Goal: Information Seeking & Learning: Learn about a topic

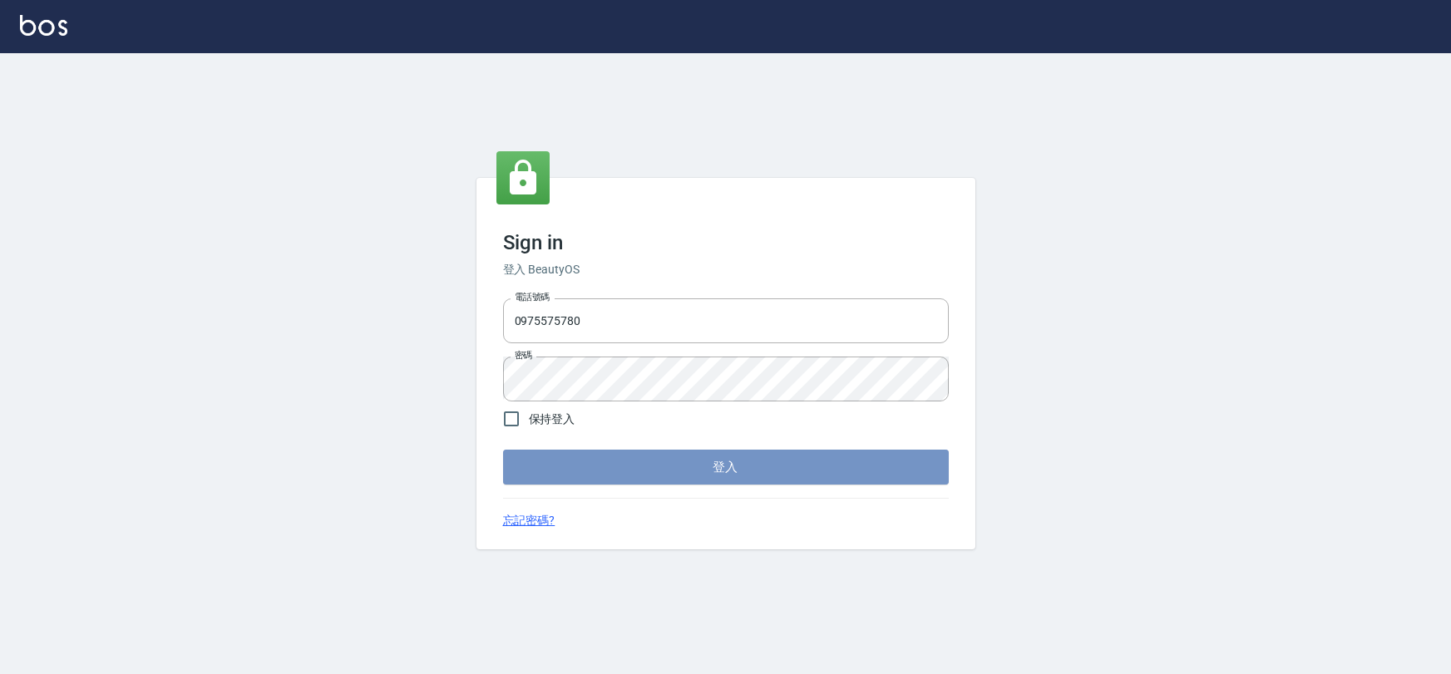
click at [814, 474] on button "登入" at bounding box center [726, 467] width 446 height 35
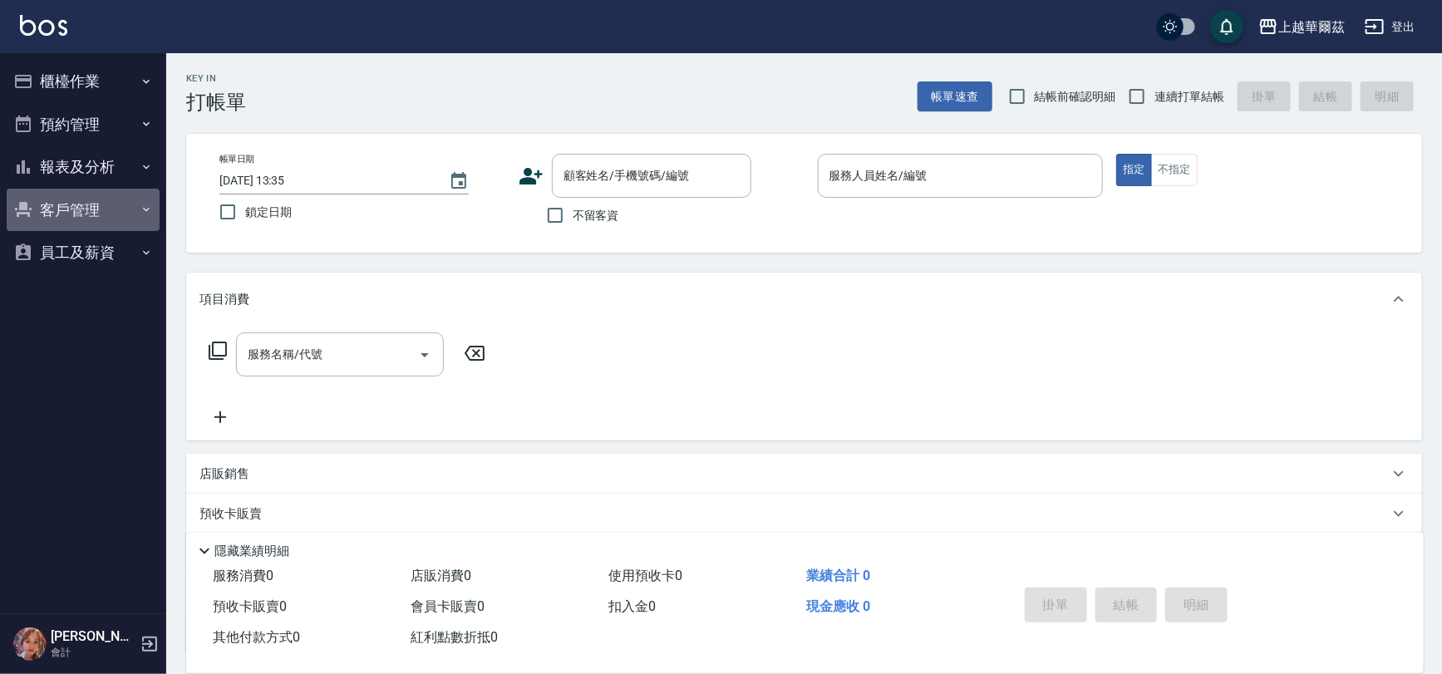
click at [117, 203] on button "客戶管理" at bounding box center [83, 210] width 153 height 43
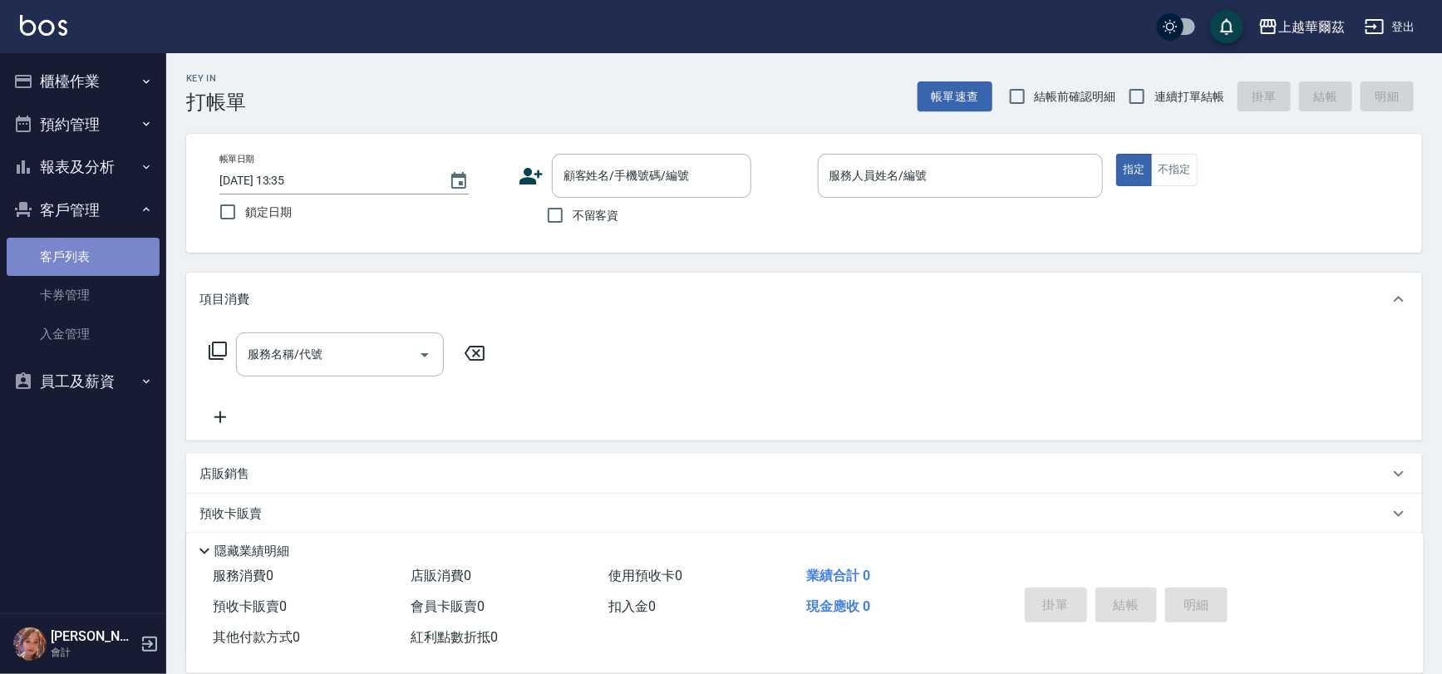
click at [125, 270] on link "客戶列表" at bounding box center [83, 257] width 153 height 38
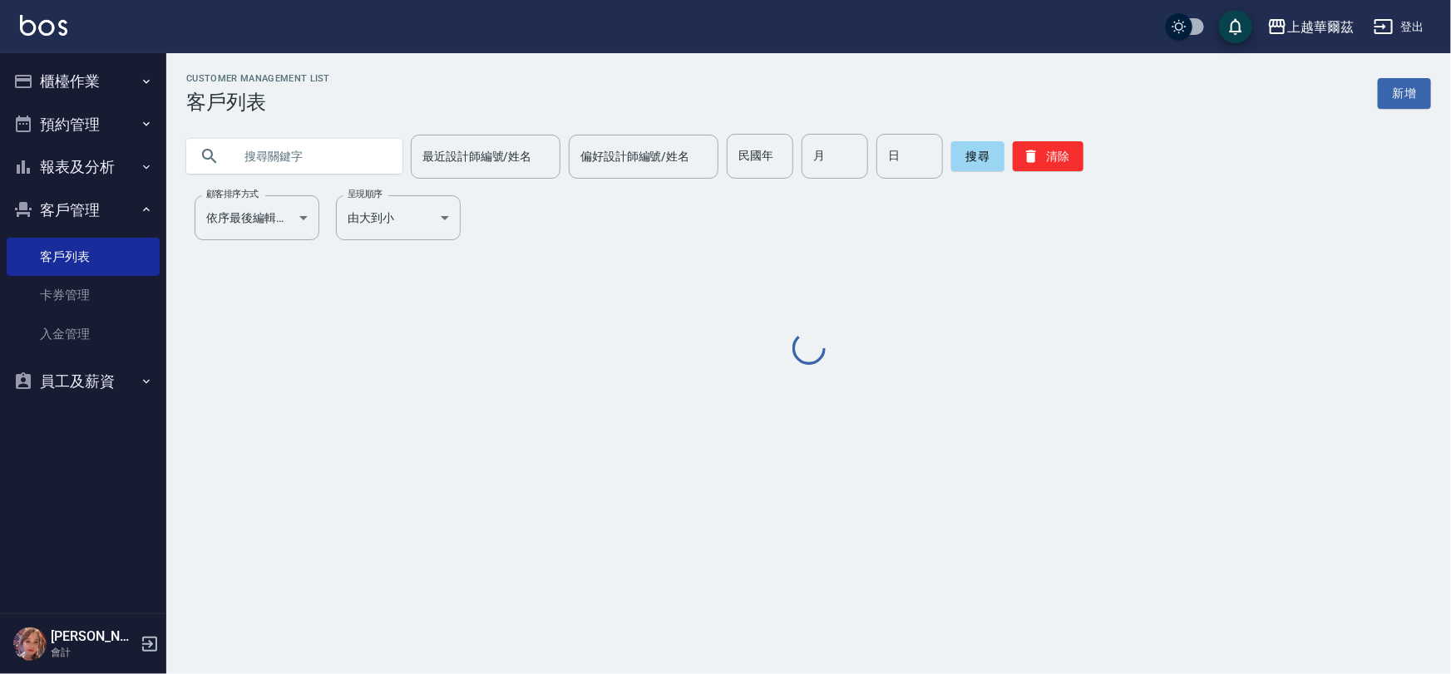
click at [324, 150] on input "text" at bounding box center [311, 156] width 156 height 45
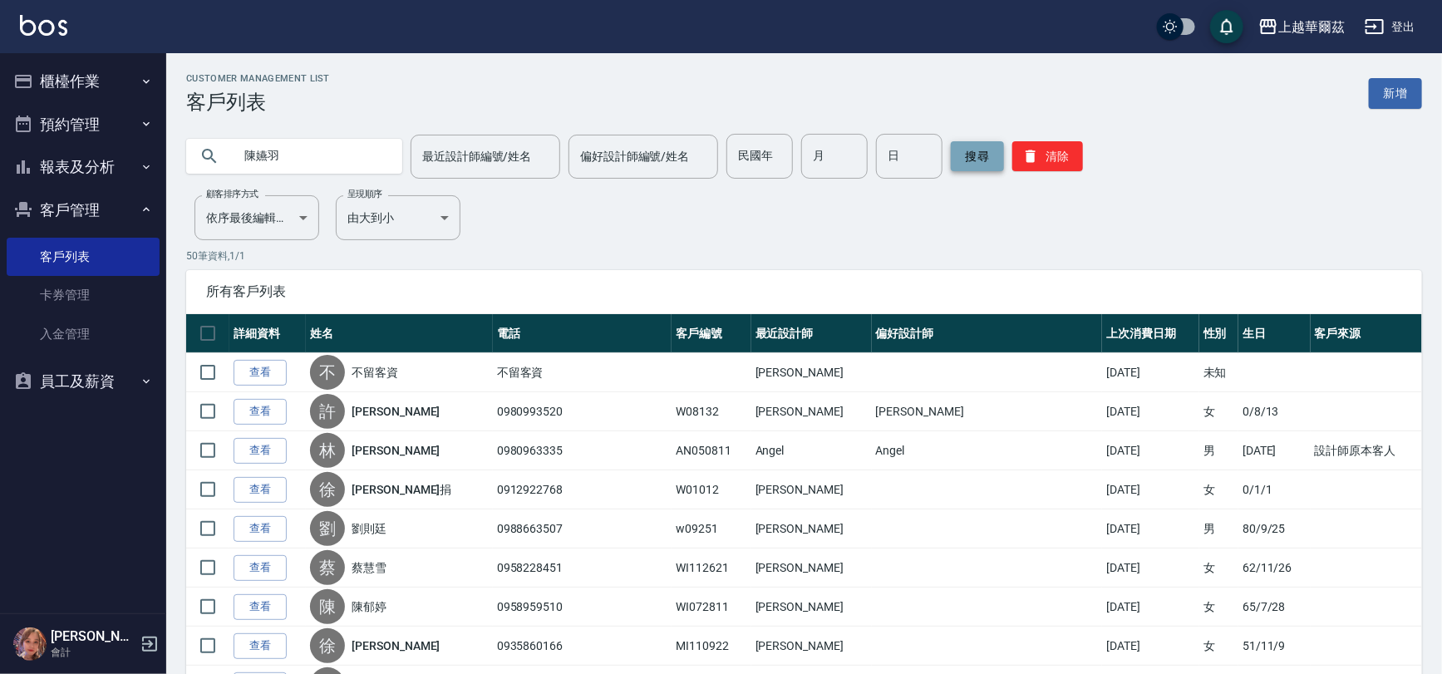
type input "陳嬿羽"
click at [973, 154] on button "搜尋" at bounding box center [977, 156] width 53 height 30
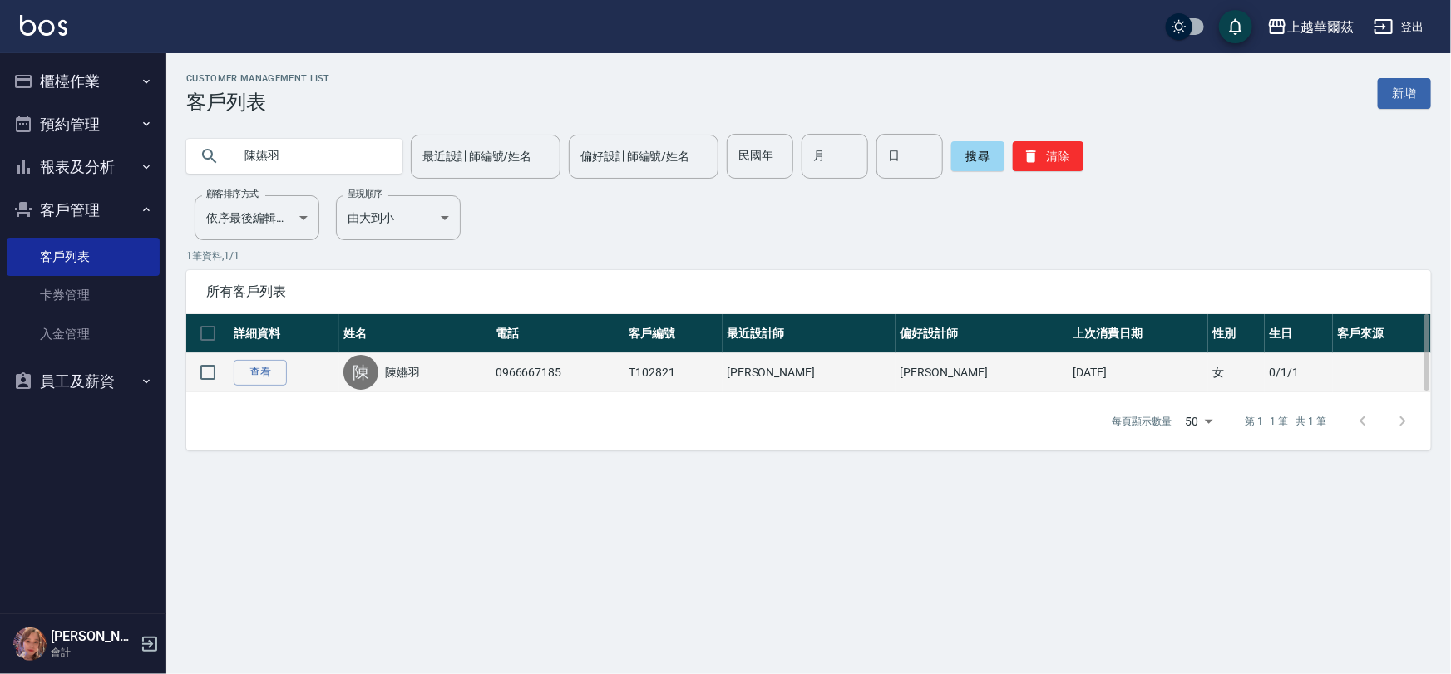
click at [782, 383] on td "[PERSON_NAME]" at bounding box center [808, 372] width 173 height 39
click at [444, 361] on div "[PERSON_NAME]" at bounding box center [414, 372] width 143 height 35
click at [263, 365] on link "查看" at bounding box center [260, 373] width 53 height 26
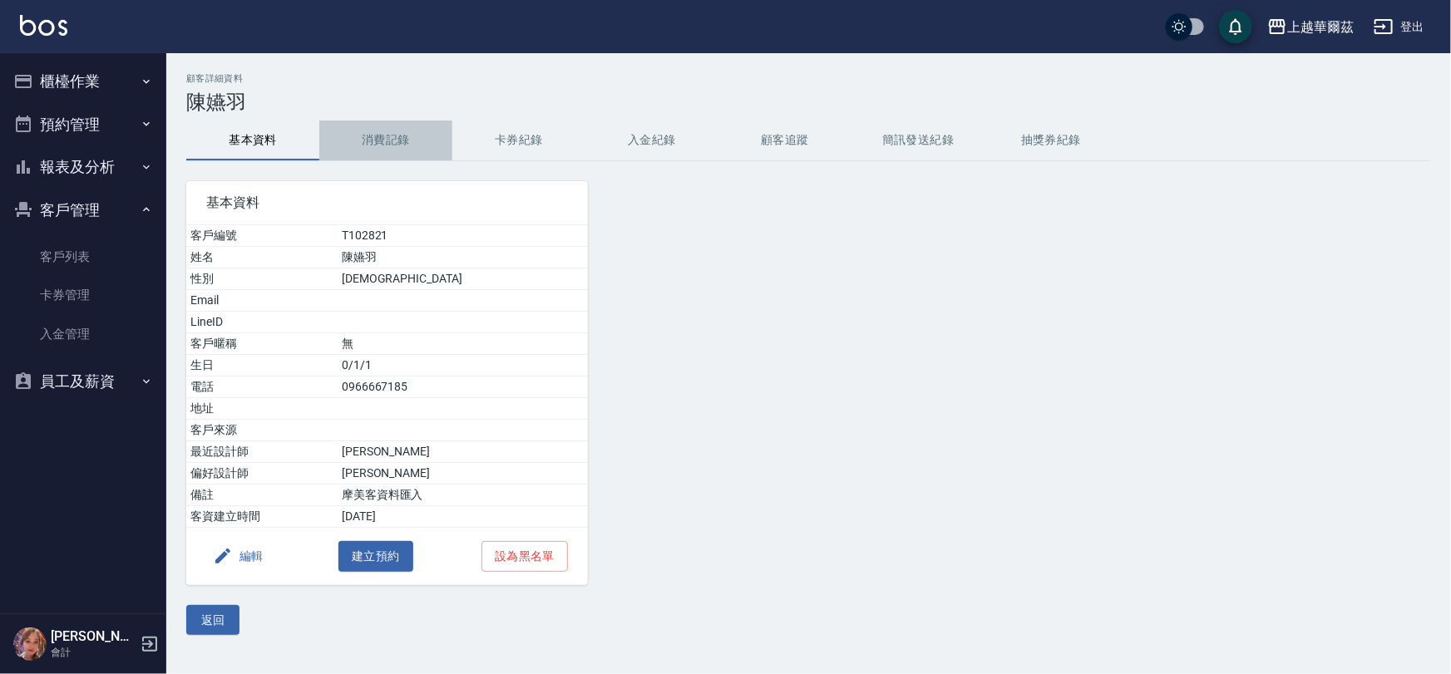
click at [387, 137] on button "消費記錄" at bounding box center [385, 141] width 133 height 40
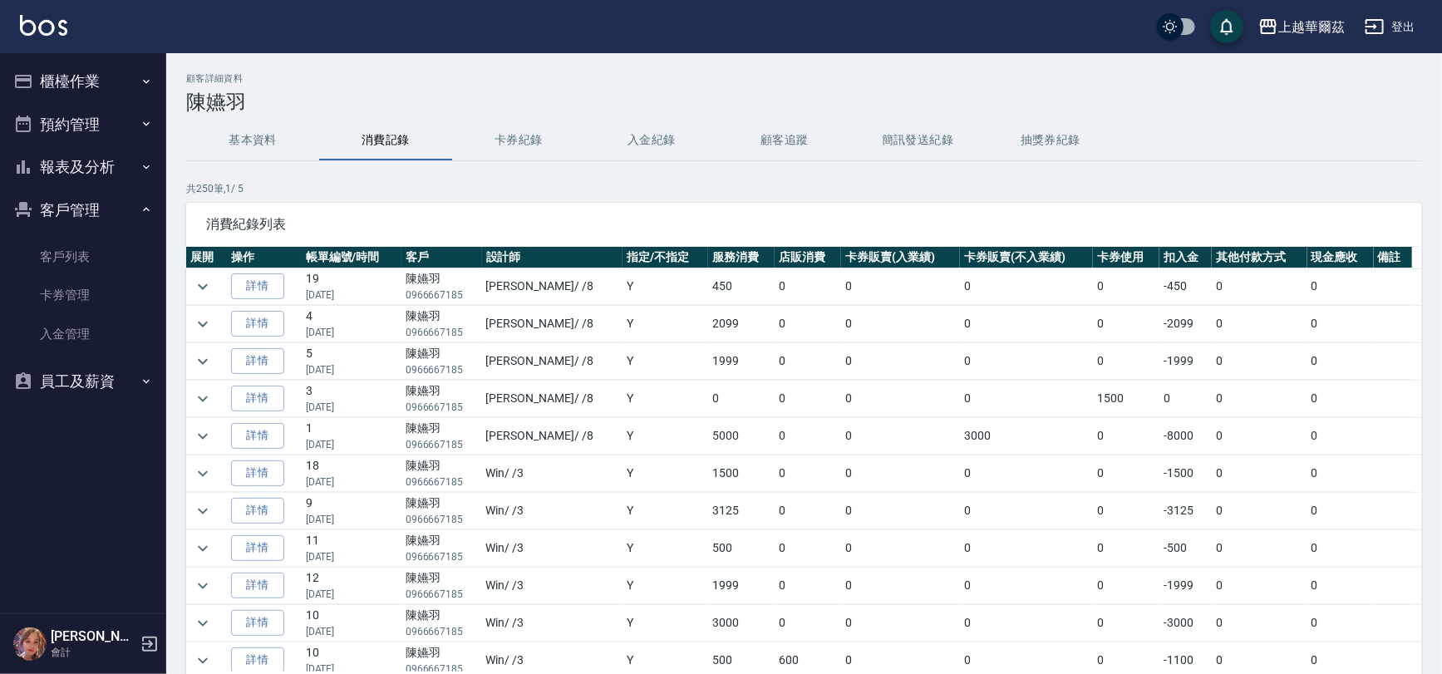
click at [275, 150] on button "基本資料" at bounding box center [252, 141] width 133 height 40
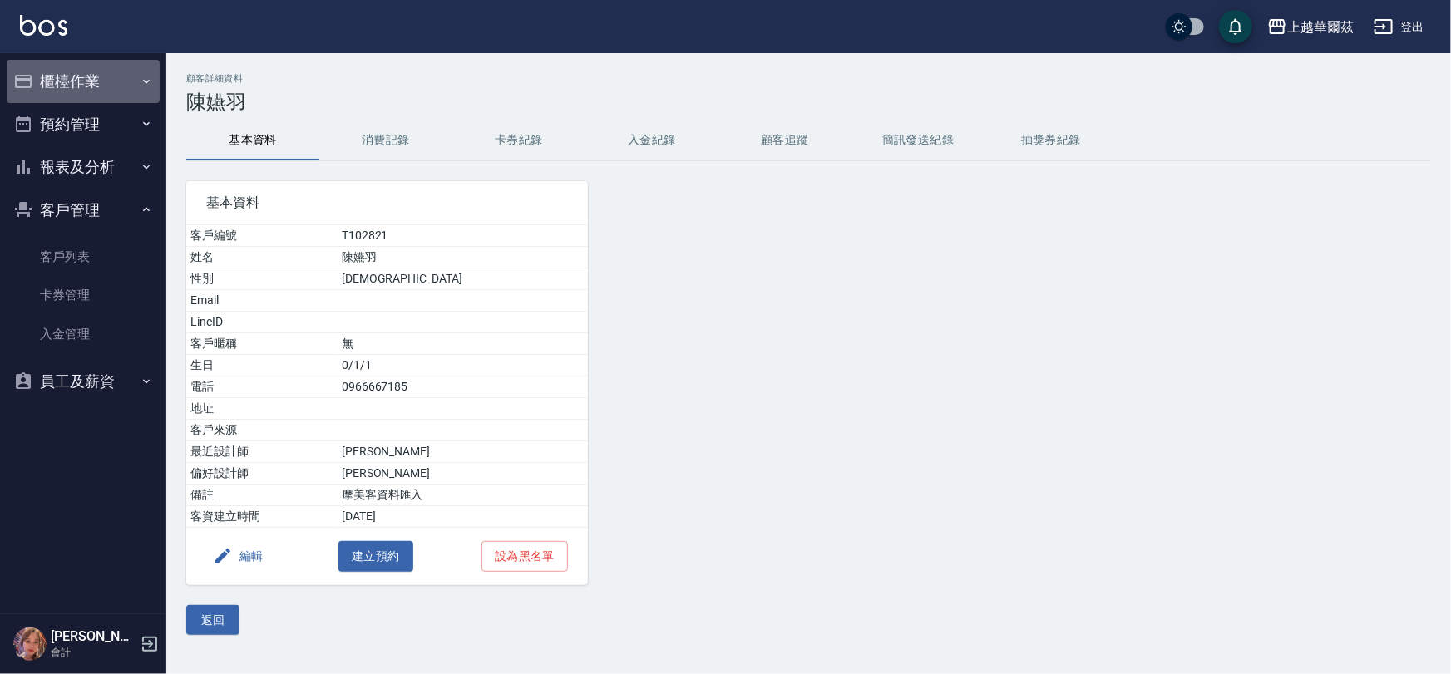
click at [116, 91] on button "櫃檯作業" at bounding box center [83, 81] width 153 height 43
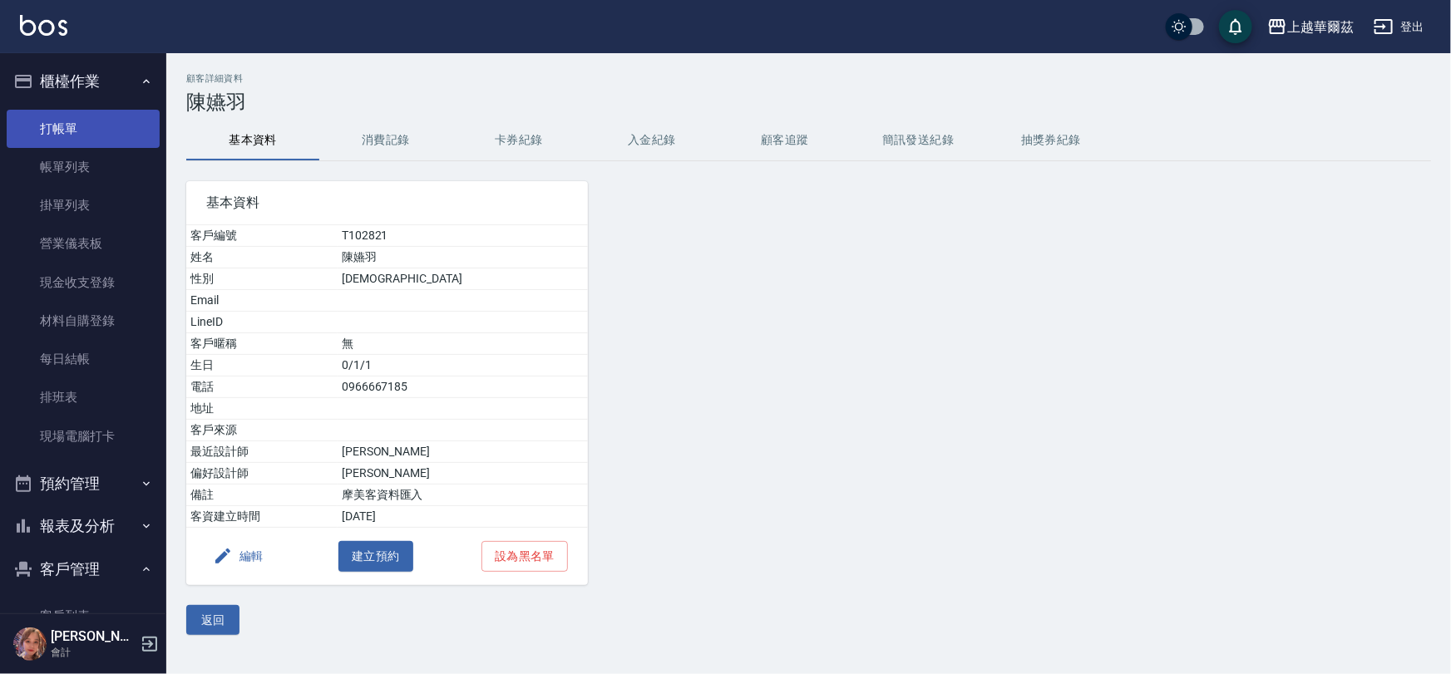
click at [128, 125] on link "打帳單" at bounding box center [83, 129] width 153 height 38
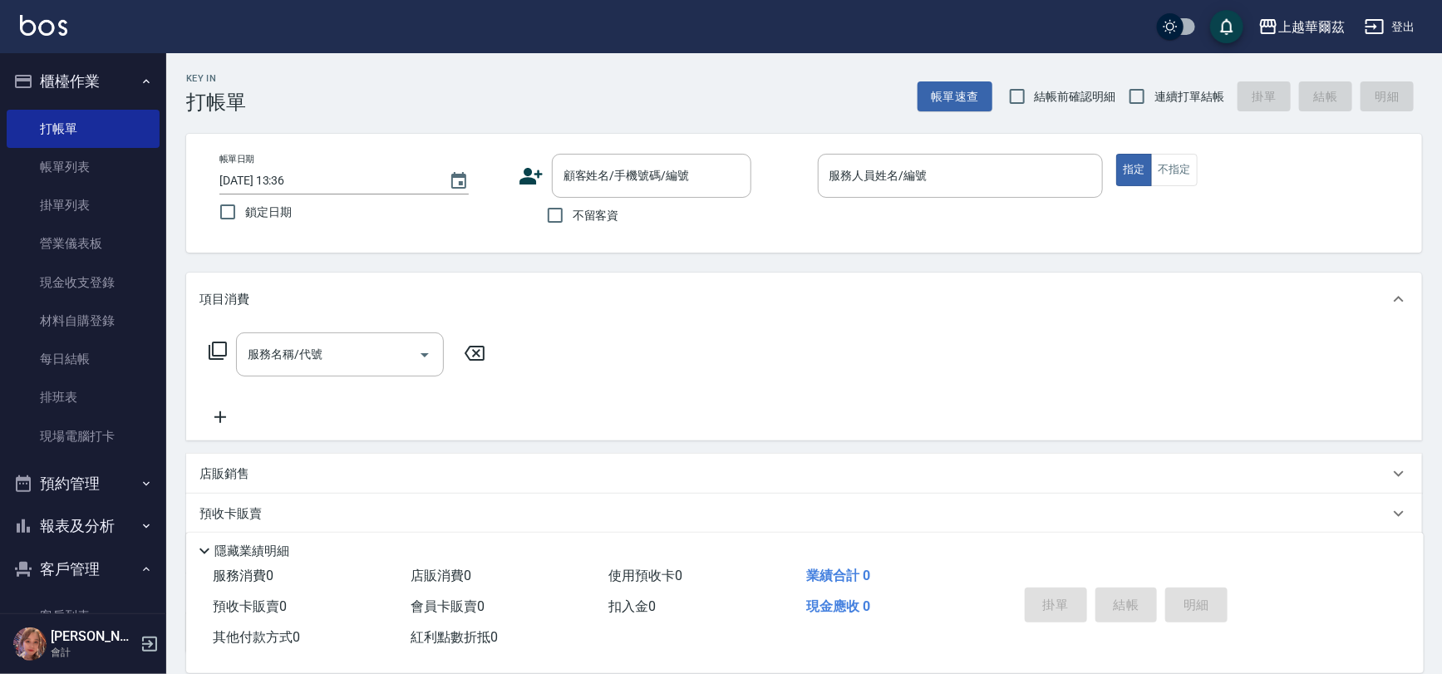
click at [115, 619] on div "Yami廖冠雅 會計" at bounding box center [83, 644] width 166 height 60
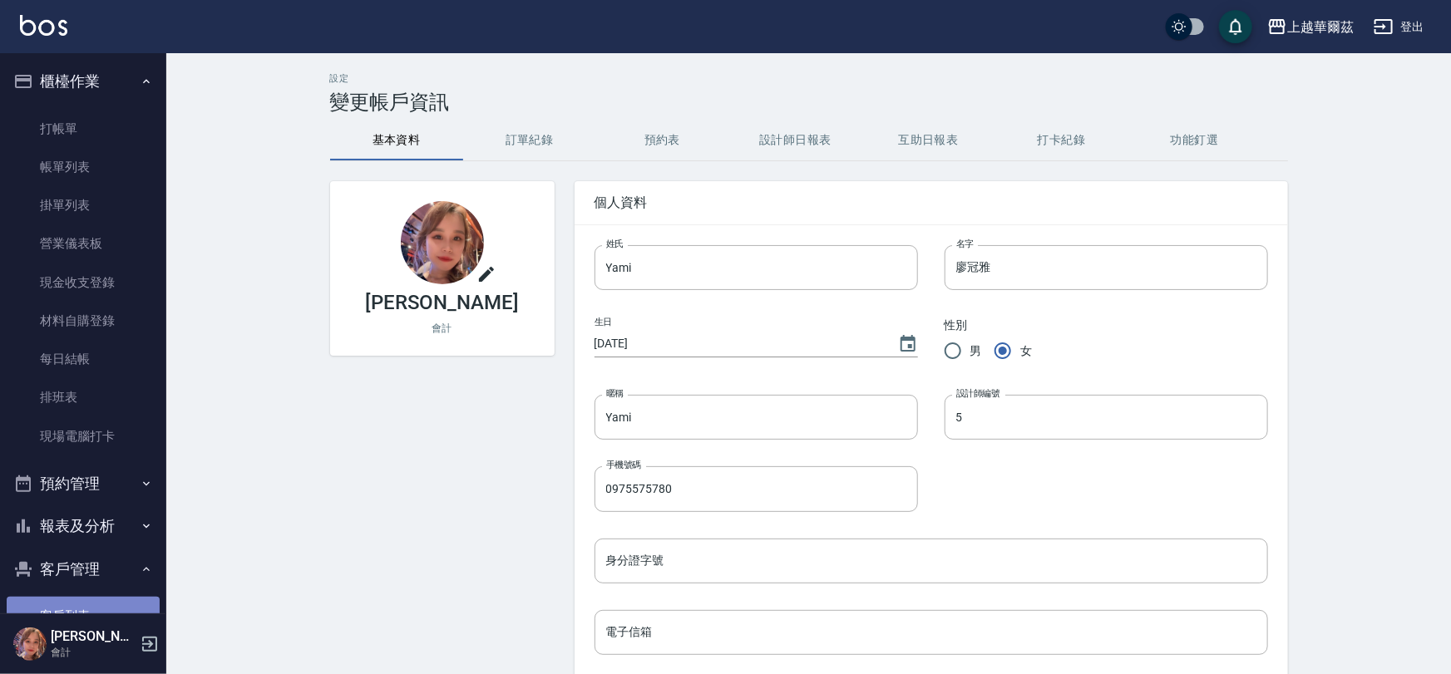
click at [116, 604] on link "客戶列表" at bounding box center [83, 616] width 153 height 38
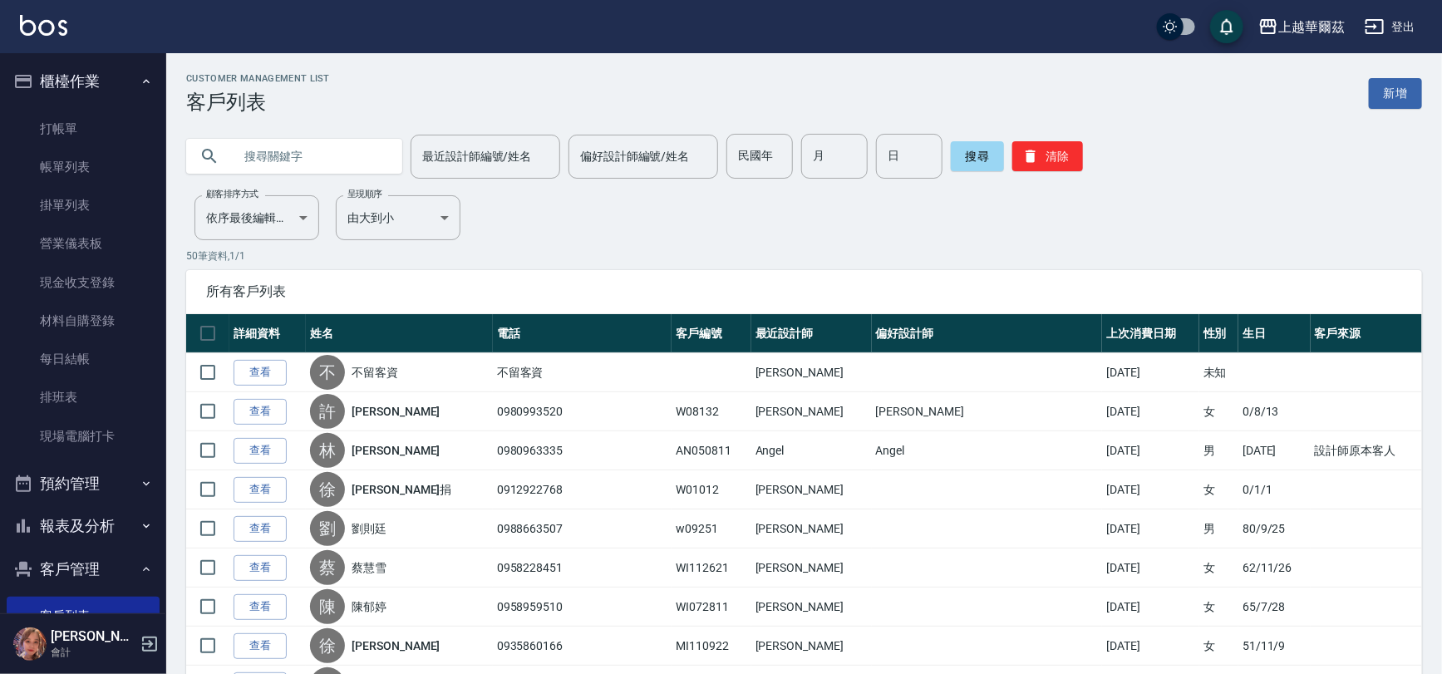
click at [98, 654] on p "會計" at bounding box center [93, 652] width 85 height 15
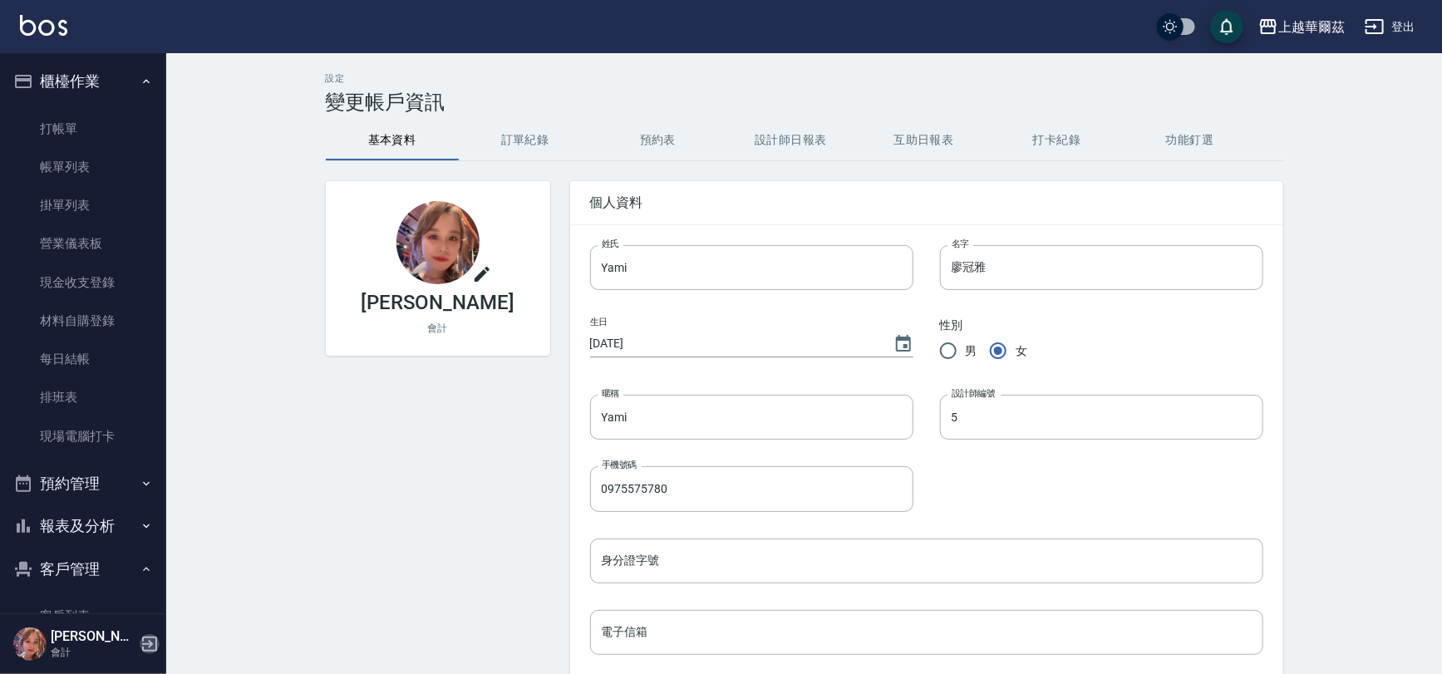
click at [148, 643] on icon "button" at bounding box center [149, 644] width 15 height 15
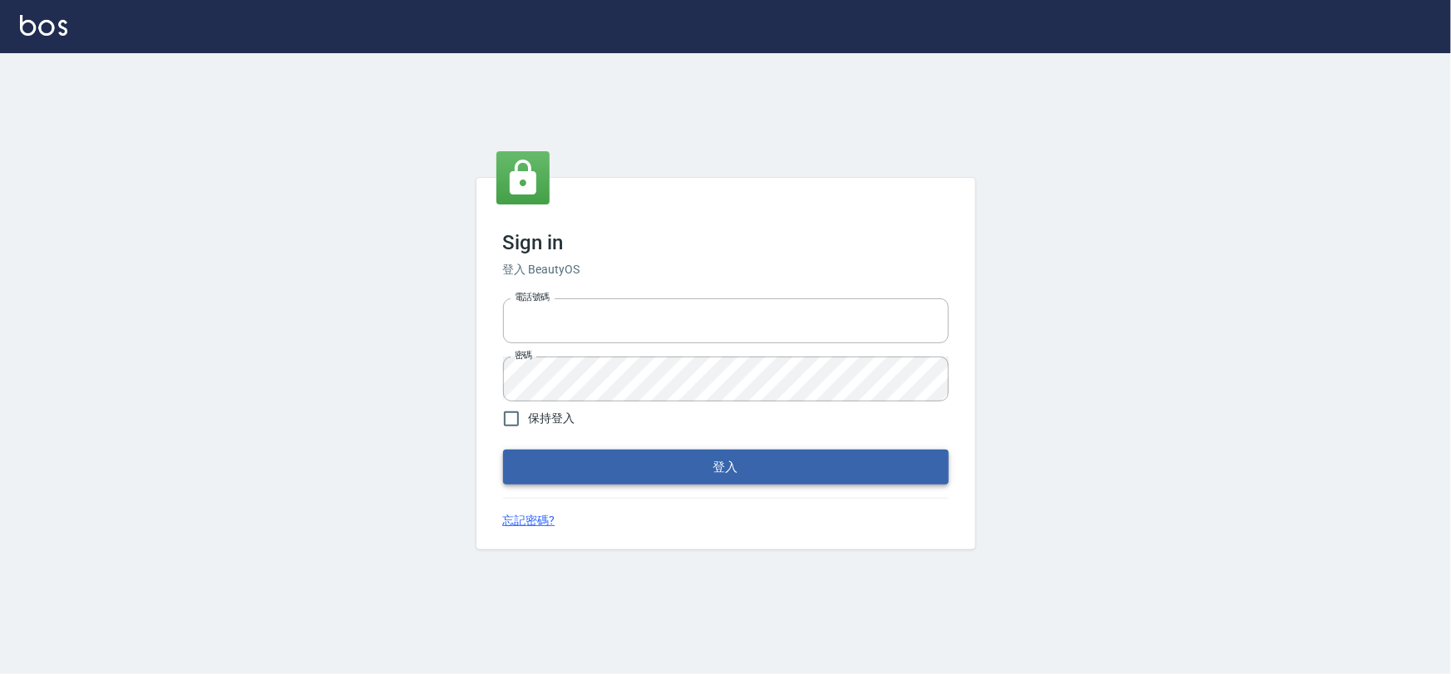
type input "0975575780"
click at [742, 472] on button "登入" at bounding box center [726, 467] width 446 height 35
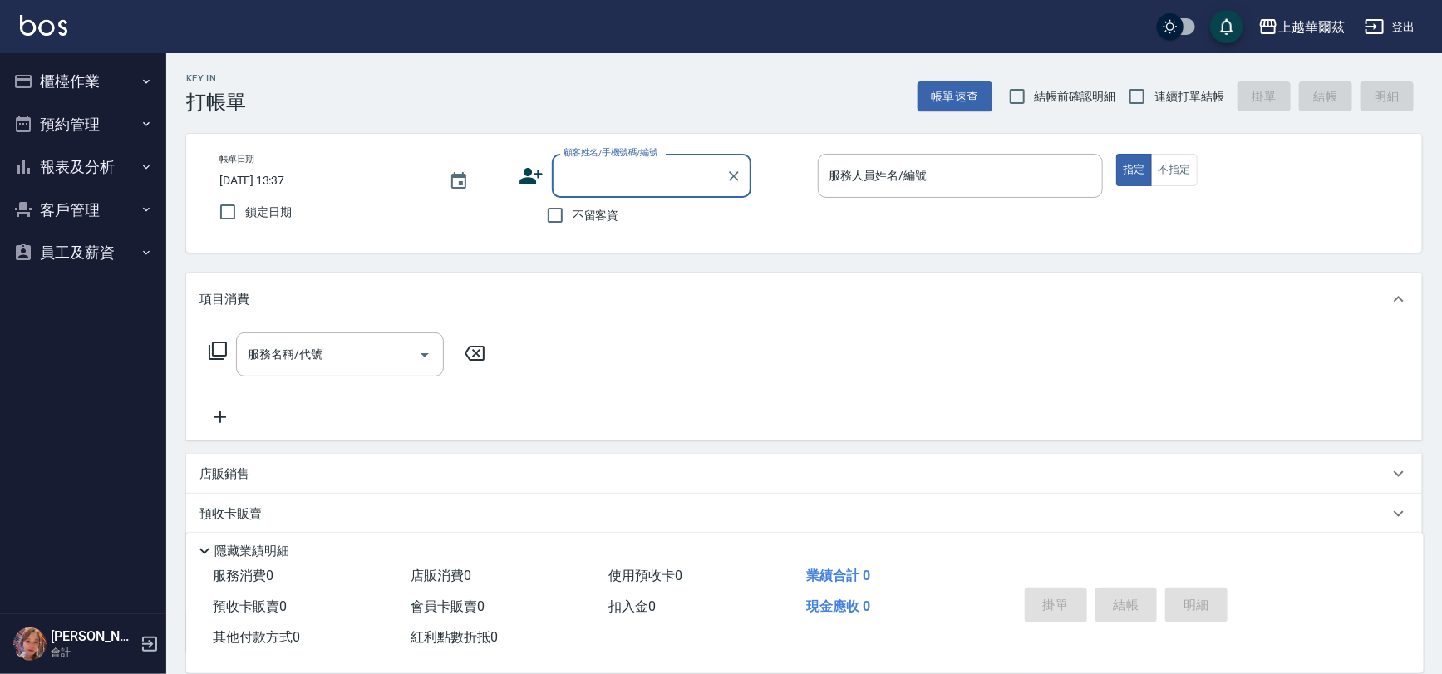
click at [115, 243] on button "員工及薪資" at bounding box center [83, 252] width 153 height 43
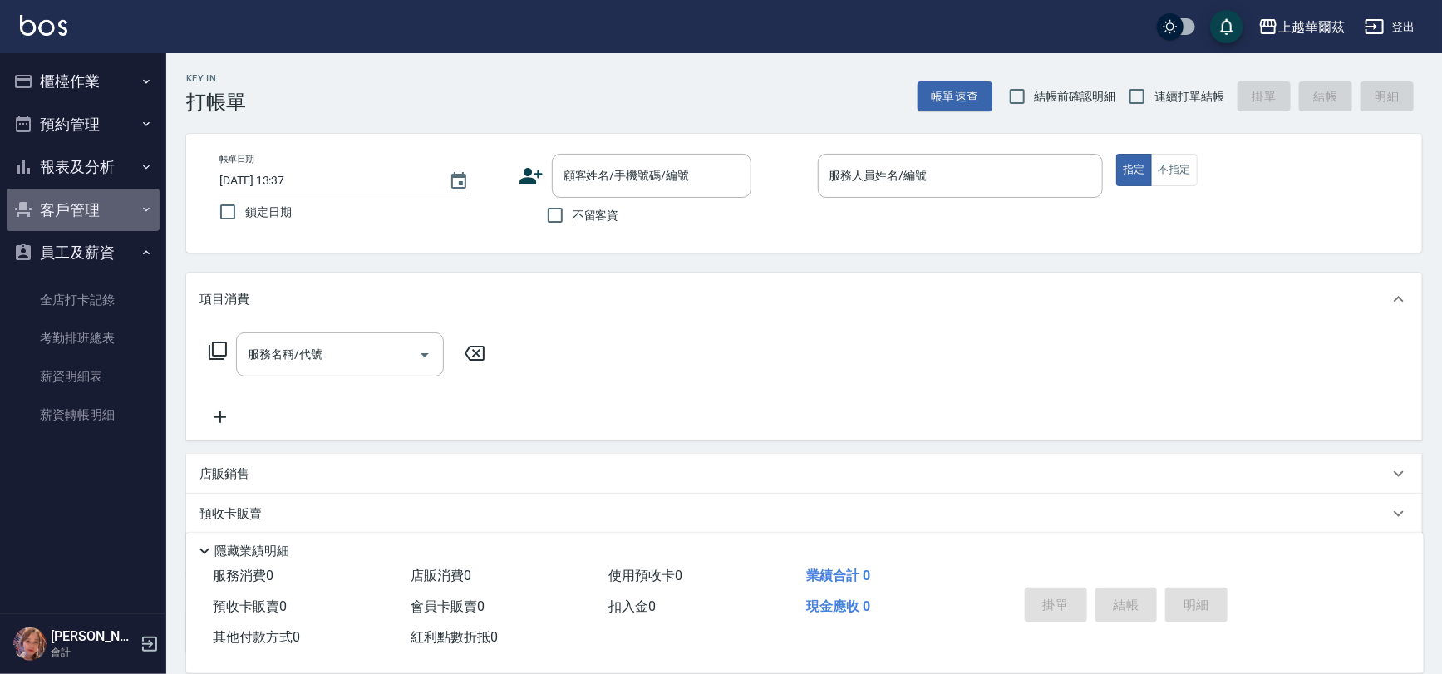
click at [99, 193] on button "客戶管理" at bounding box center [83, 210] width 153 height 43
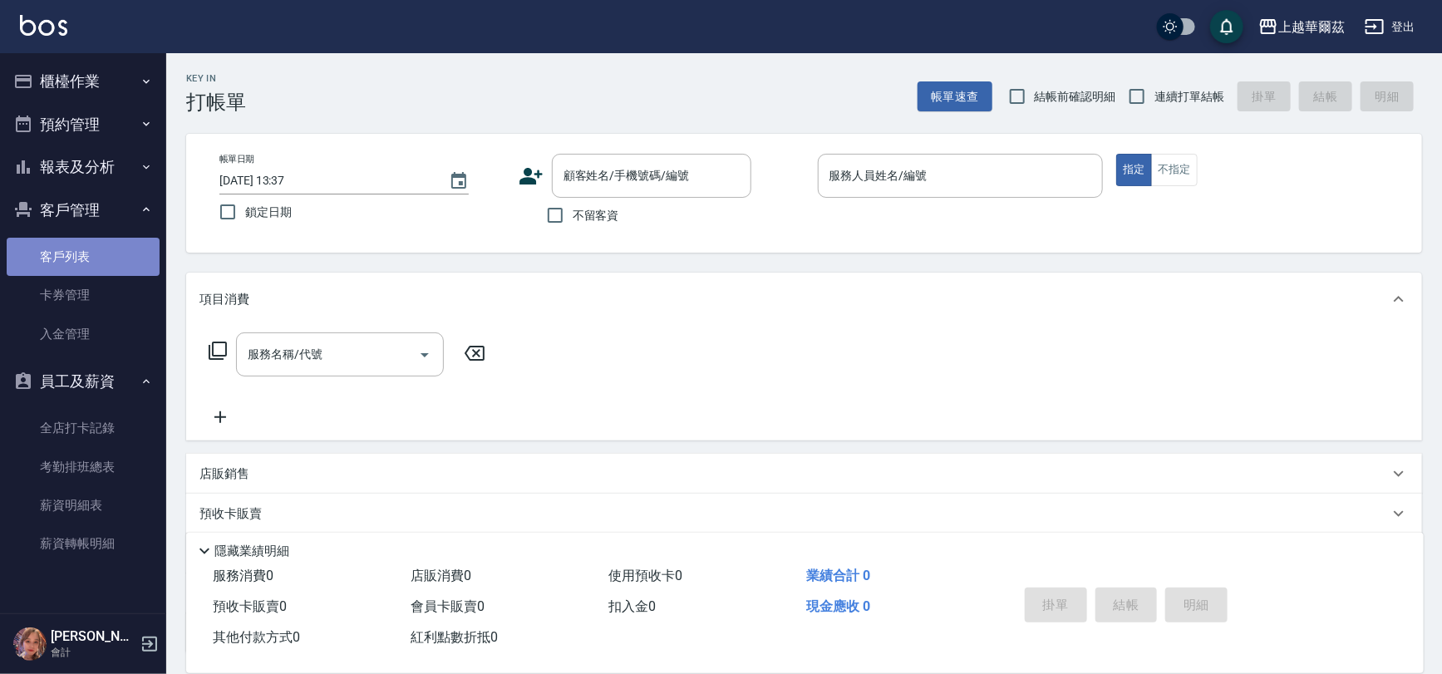
click at [93, 264] on link "客戶列表" at bounding box center [83, 257] width 153 height 38
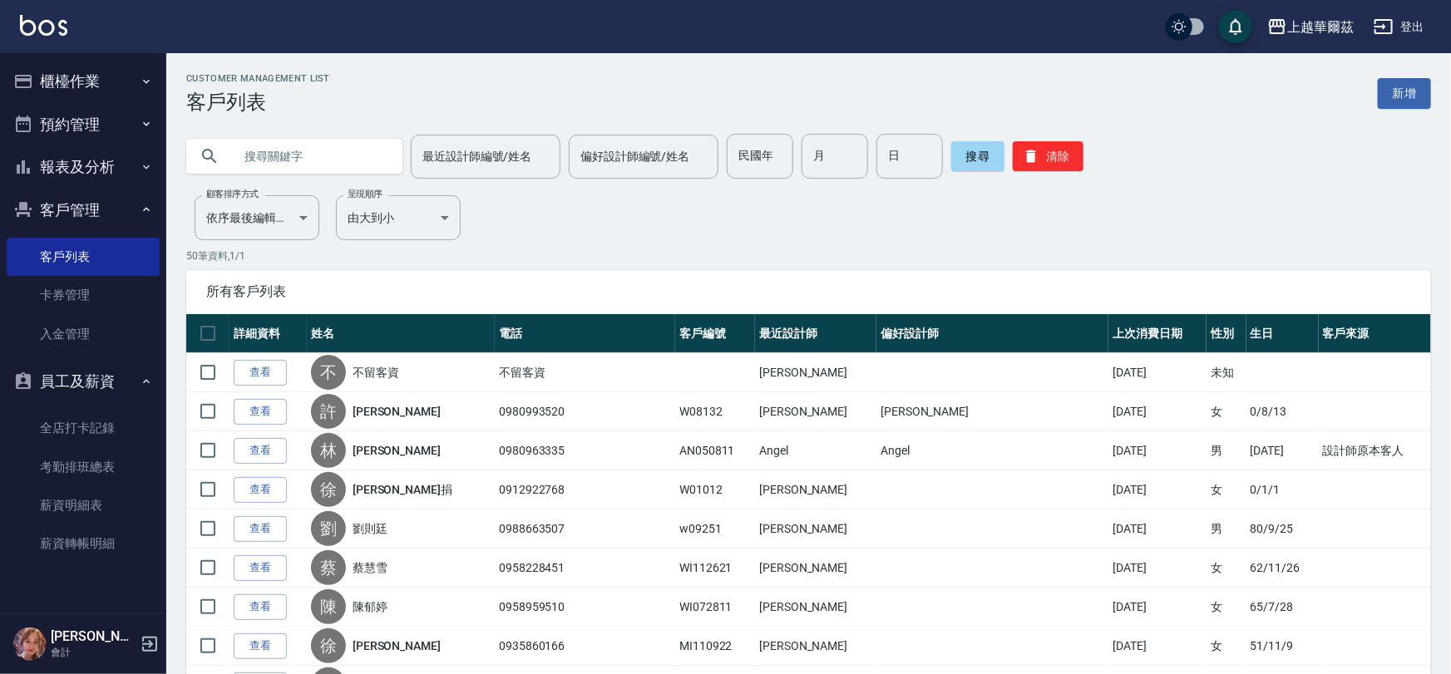
click at [318, 150] on input "text" at bounding box center [311, 156] width 156 height 45
type input "嬿"
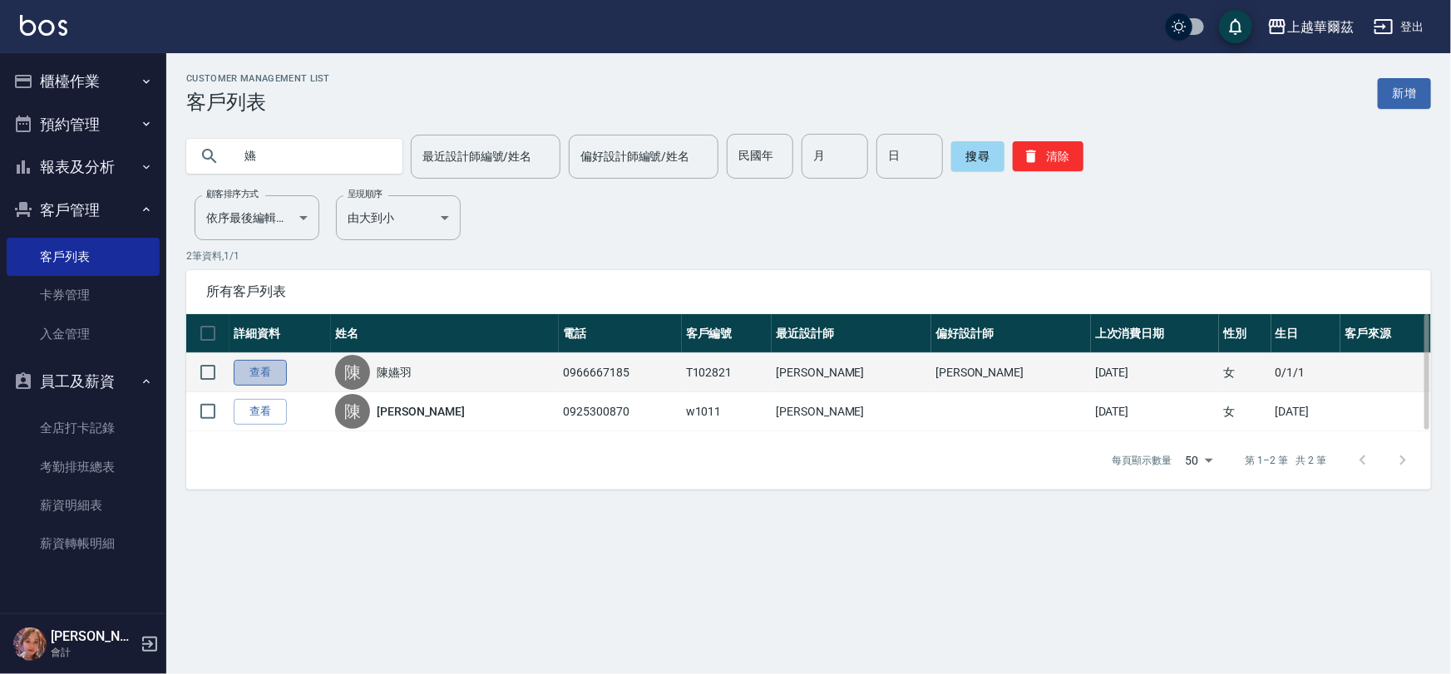
click at [254, 367] on link "查看" at bounding box center [260, 373] width 53 height 26
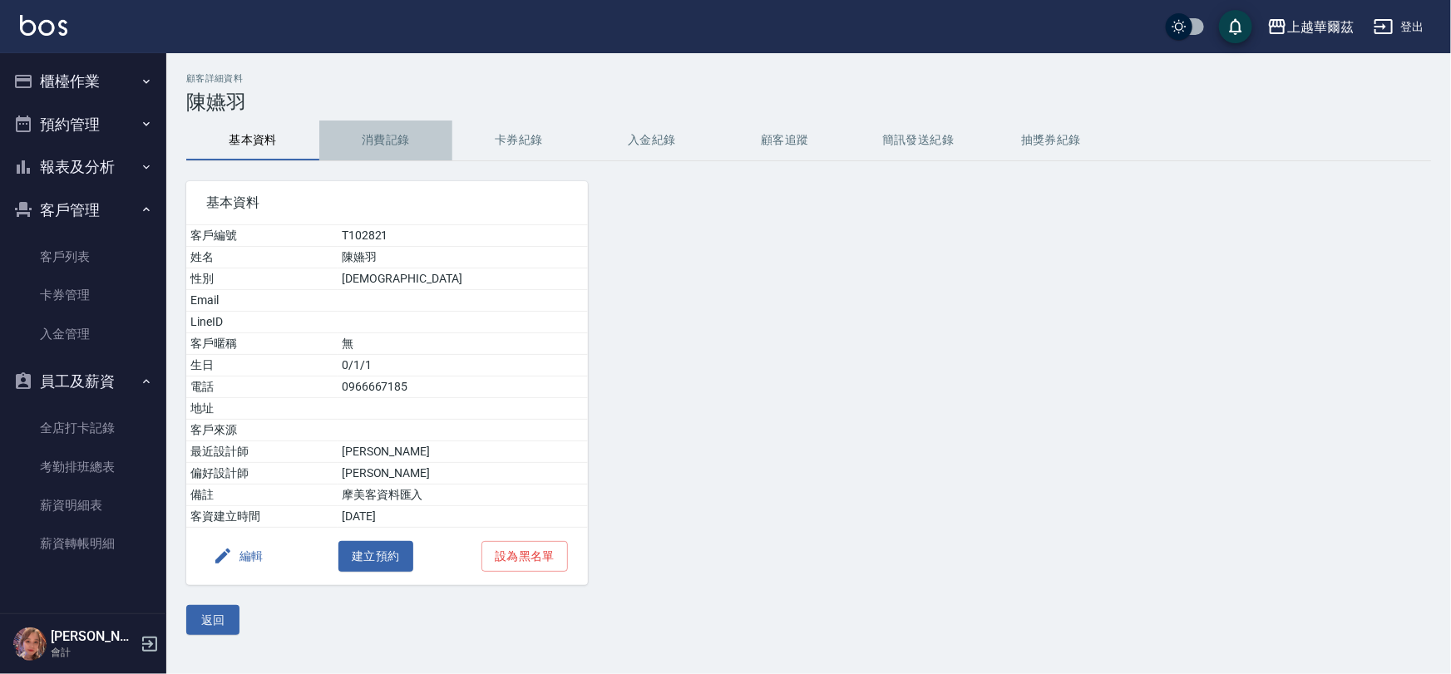
click at [408, 138] on button "消費記錄" at bounding box center [385, 141] width 133 height 40
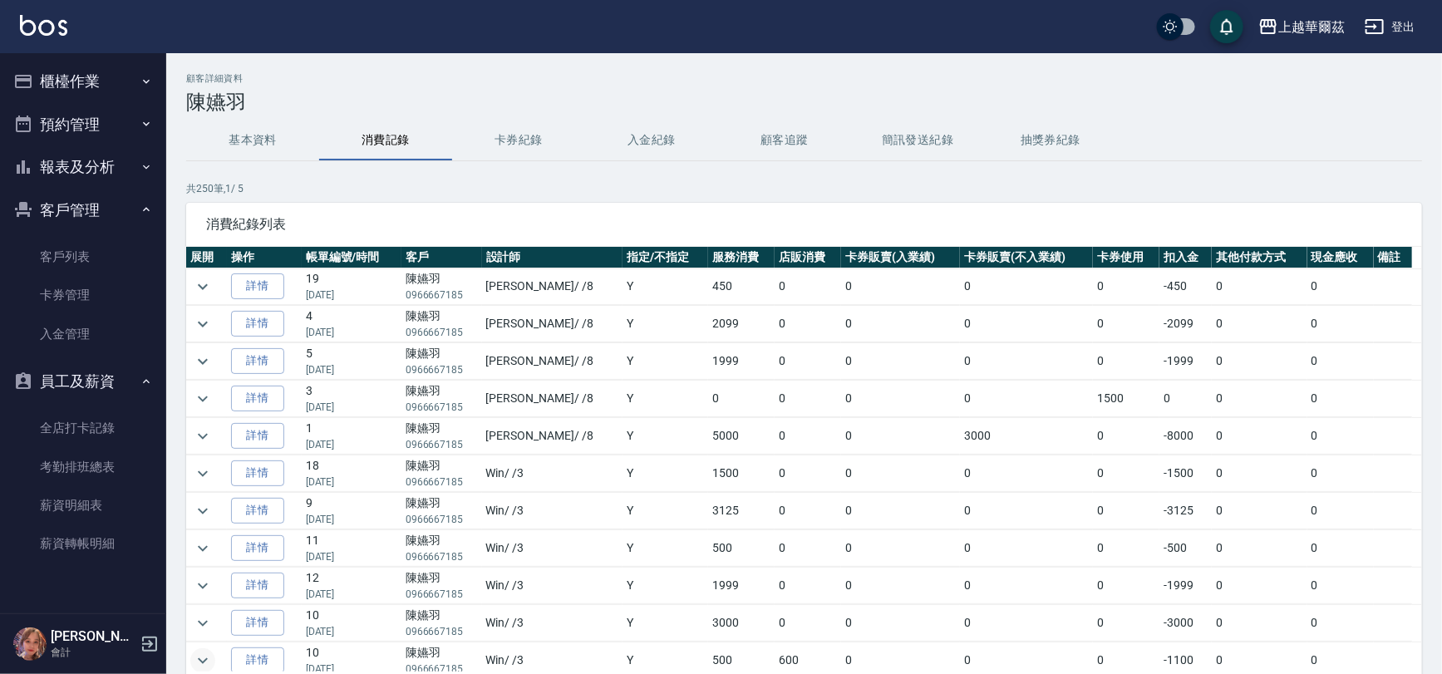
click at [205, 655] on icon "expand row" at bounding box center [203, 661] width 20 height 20
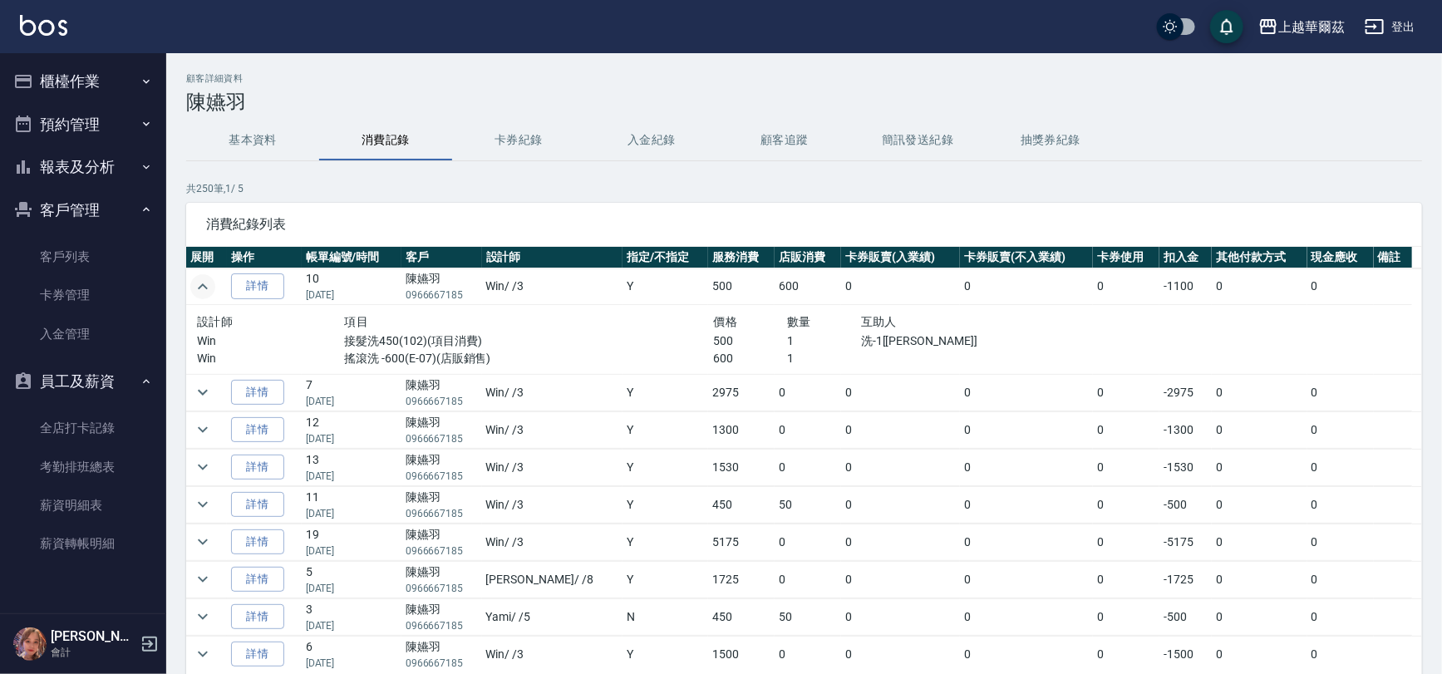
scroll to position [336, 0]
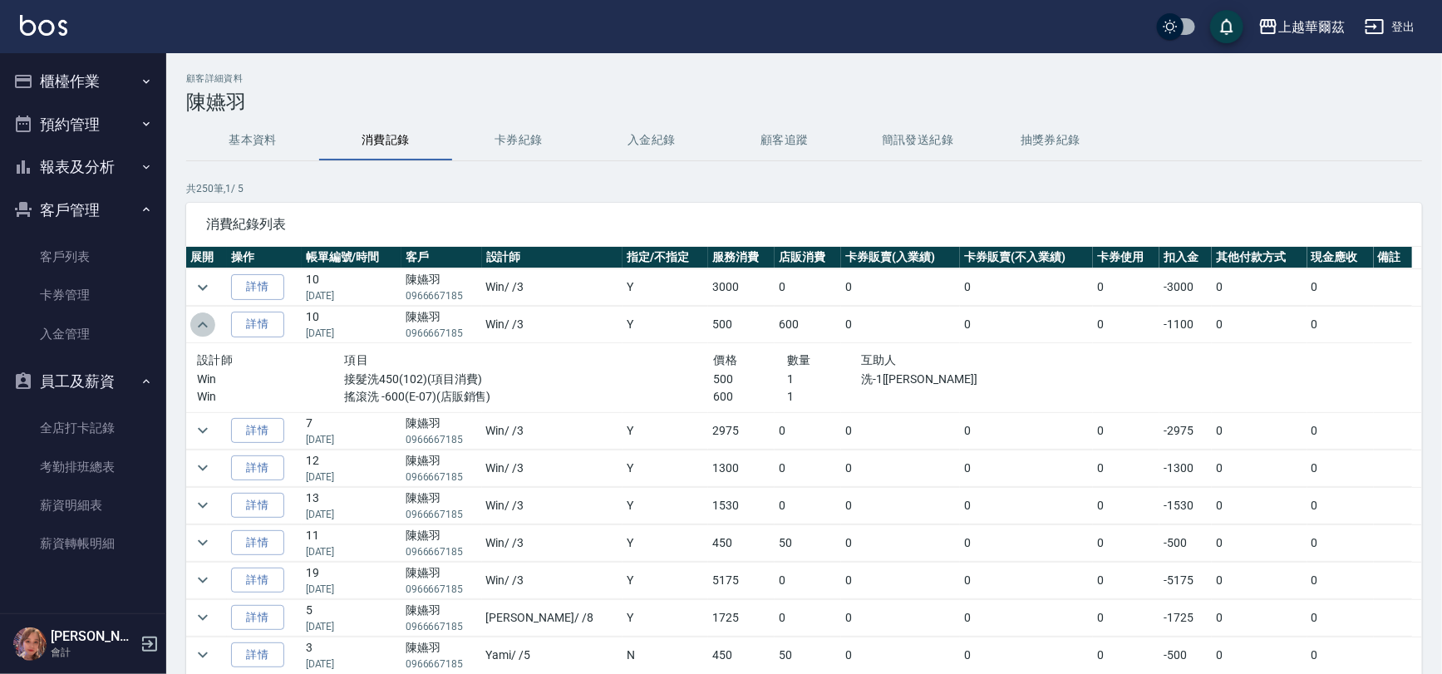
click at [202, 322] on icon "expand row" at bounding box center [203, 325] width 10 height 6
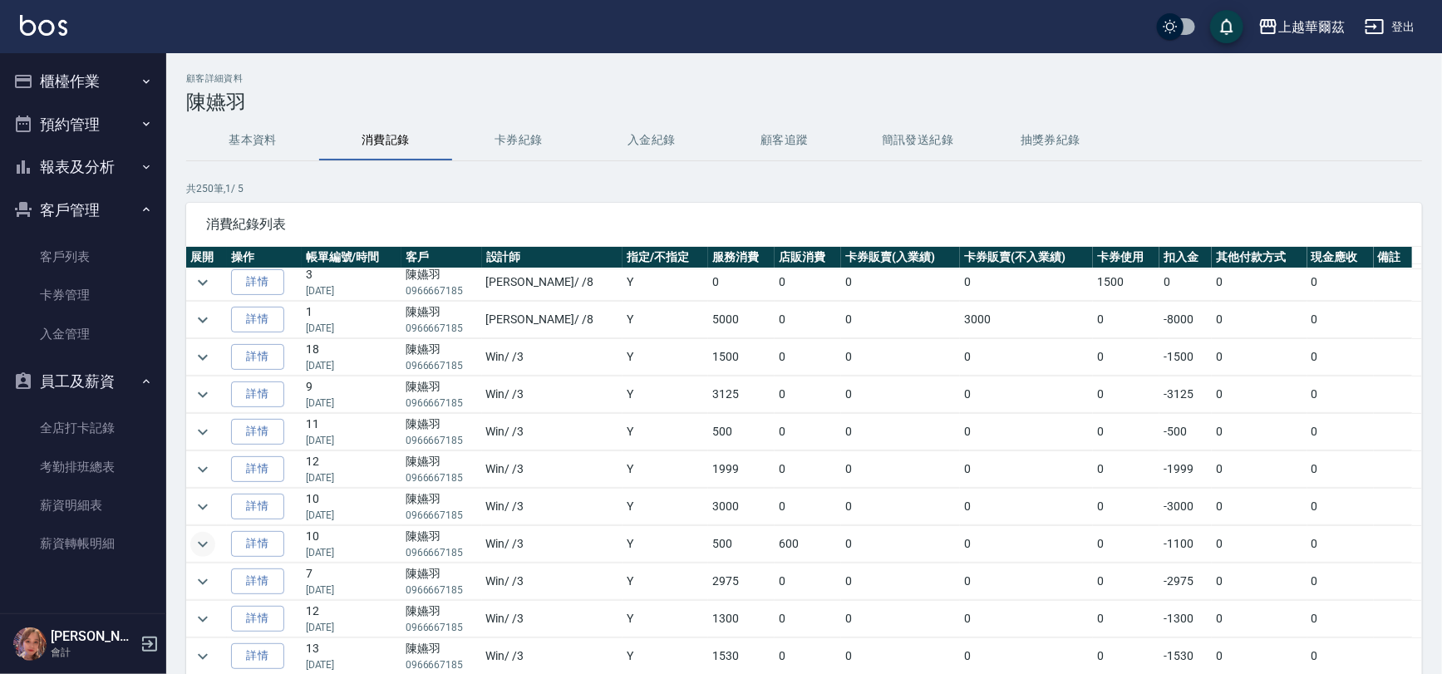
scroll to position [1458, 0]
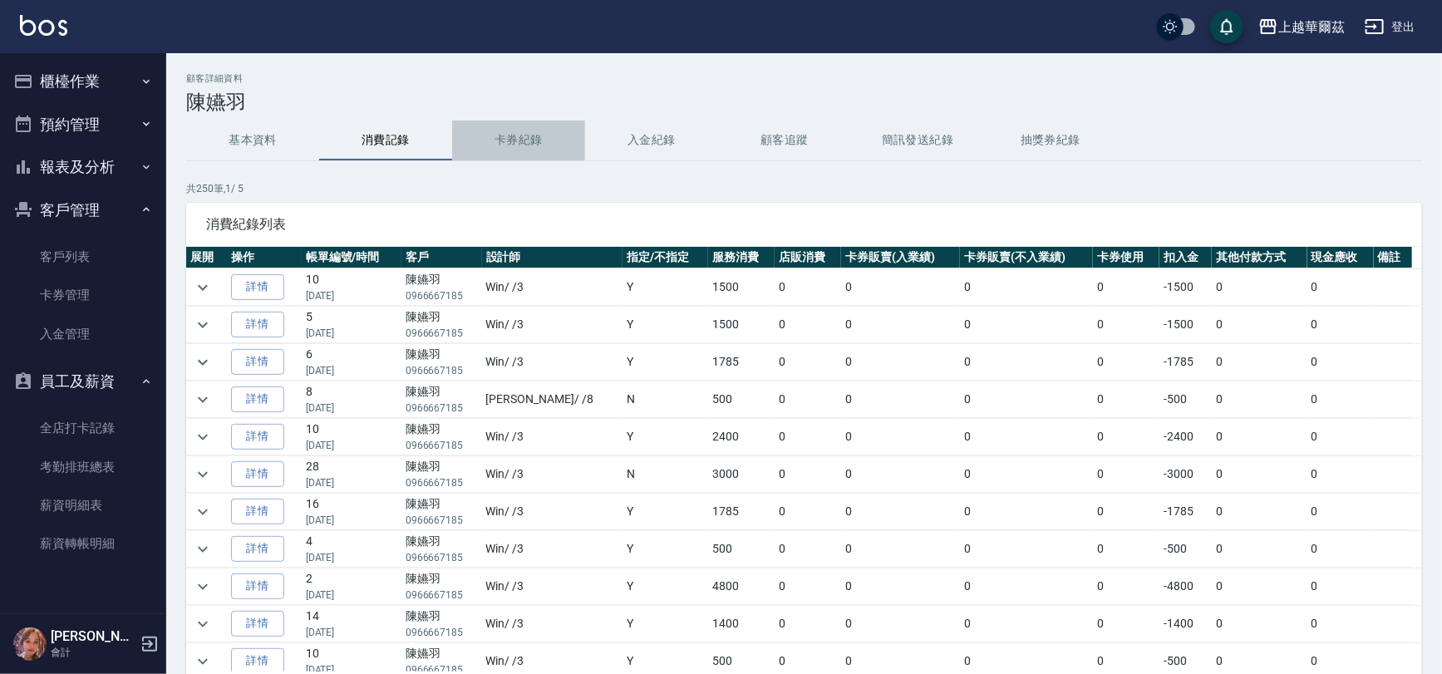
click at [491, 136] on button "卡券紀錄" at bounding box center [518, 141] width 133 height 40
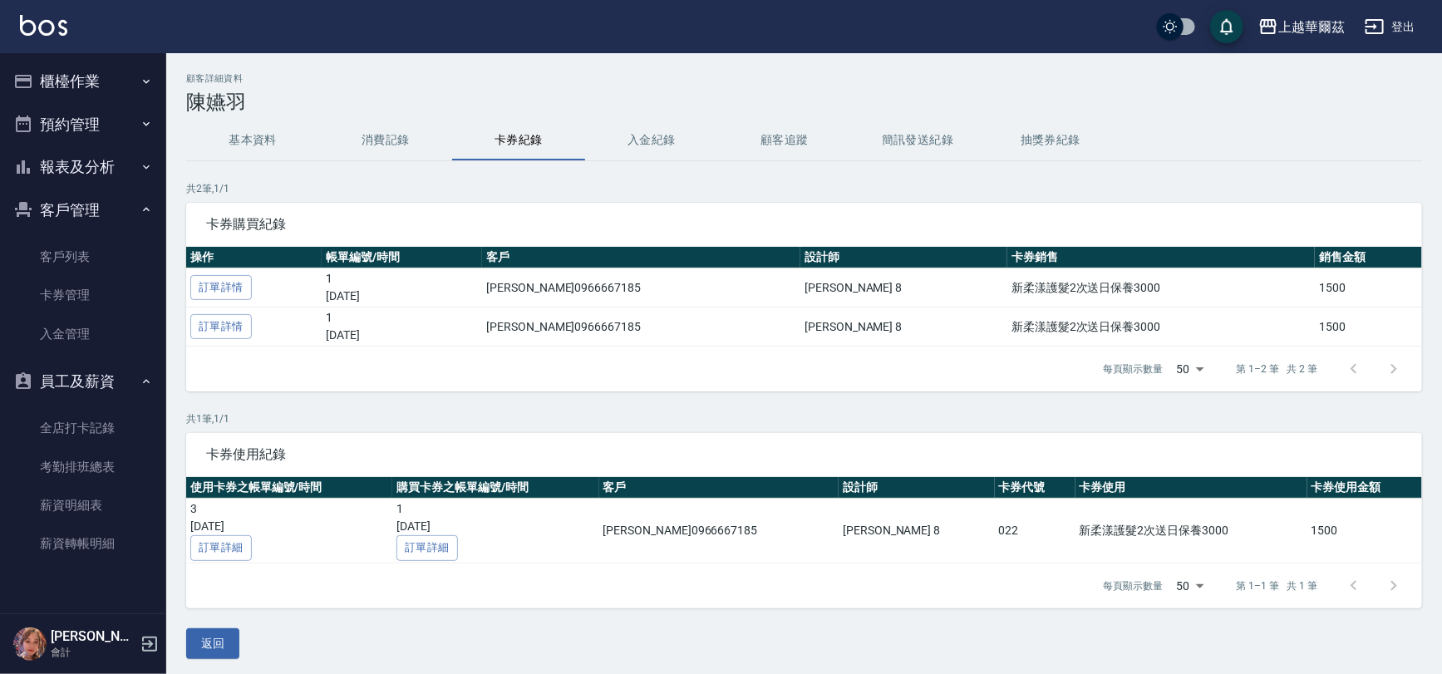
click at [679, 140] on button "入金紀錄" at bounding box center [651, 141] width 133 height 40
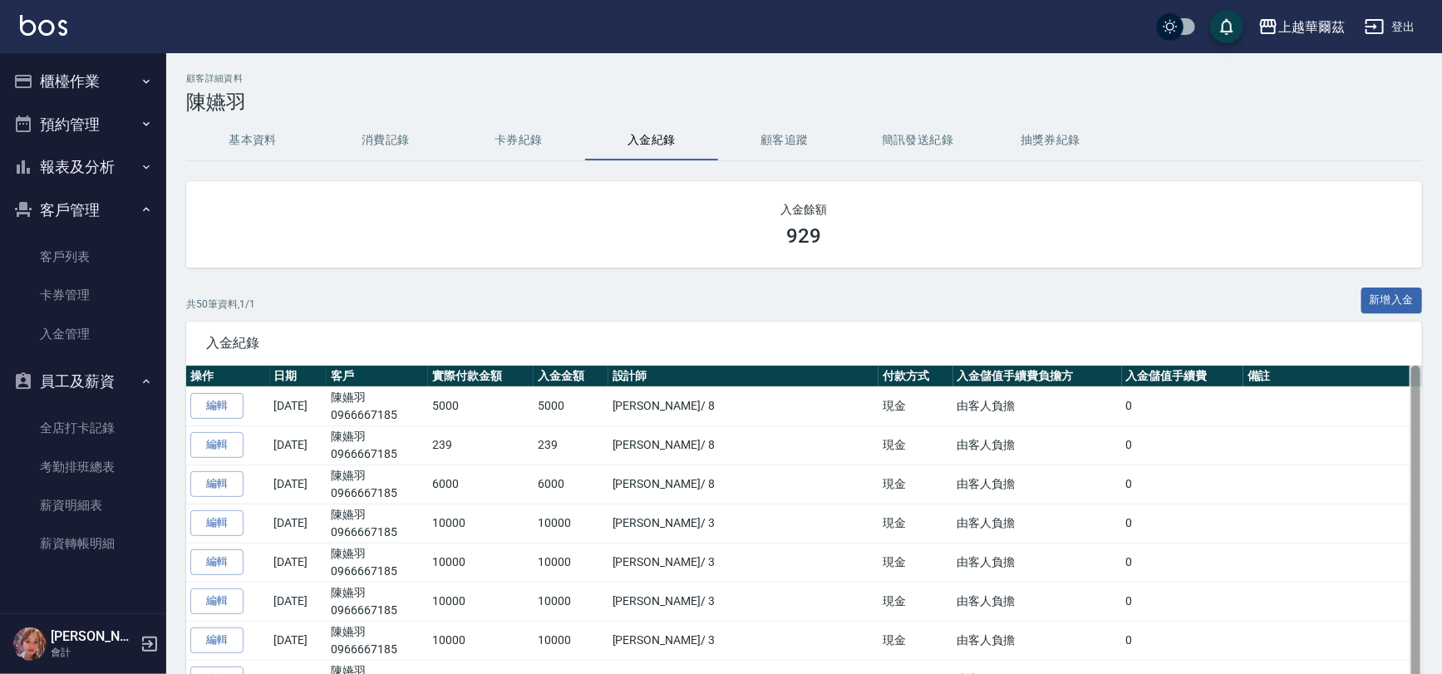
drag, startPoint x: 1415, startPoint y: 416, endPoint x: 1415, endPoint y: 528, distance: 112.2
click at [748, 138] on button "顧客追蹤" at bounding box center [784, 141] width 133 height 40
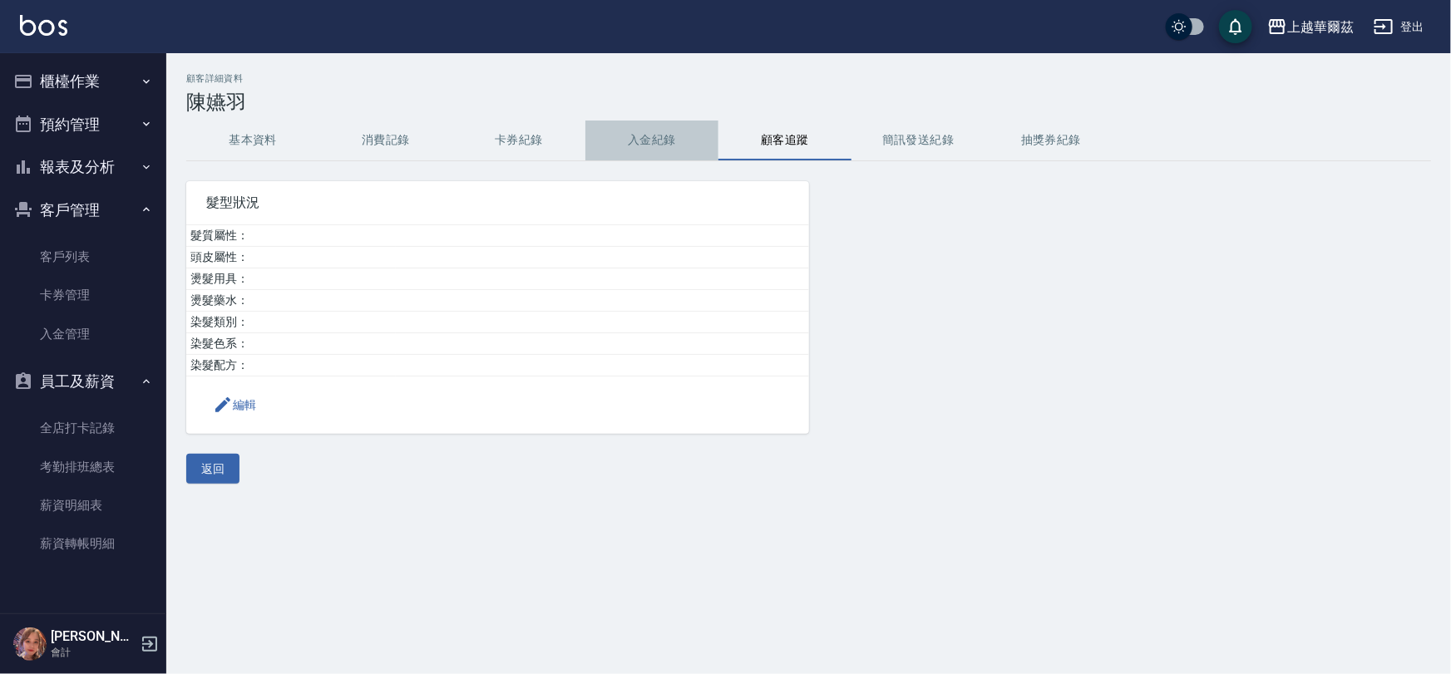
click at [677, 152] on button "入金紀錄" at bounding box center [651, 141] width 133 height 40
click at [880, 155] on button "簡訊發送紀錄" at bounding box center [917, 141] width 133 height 40
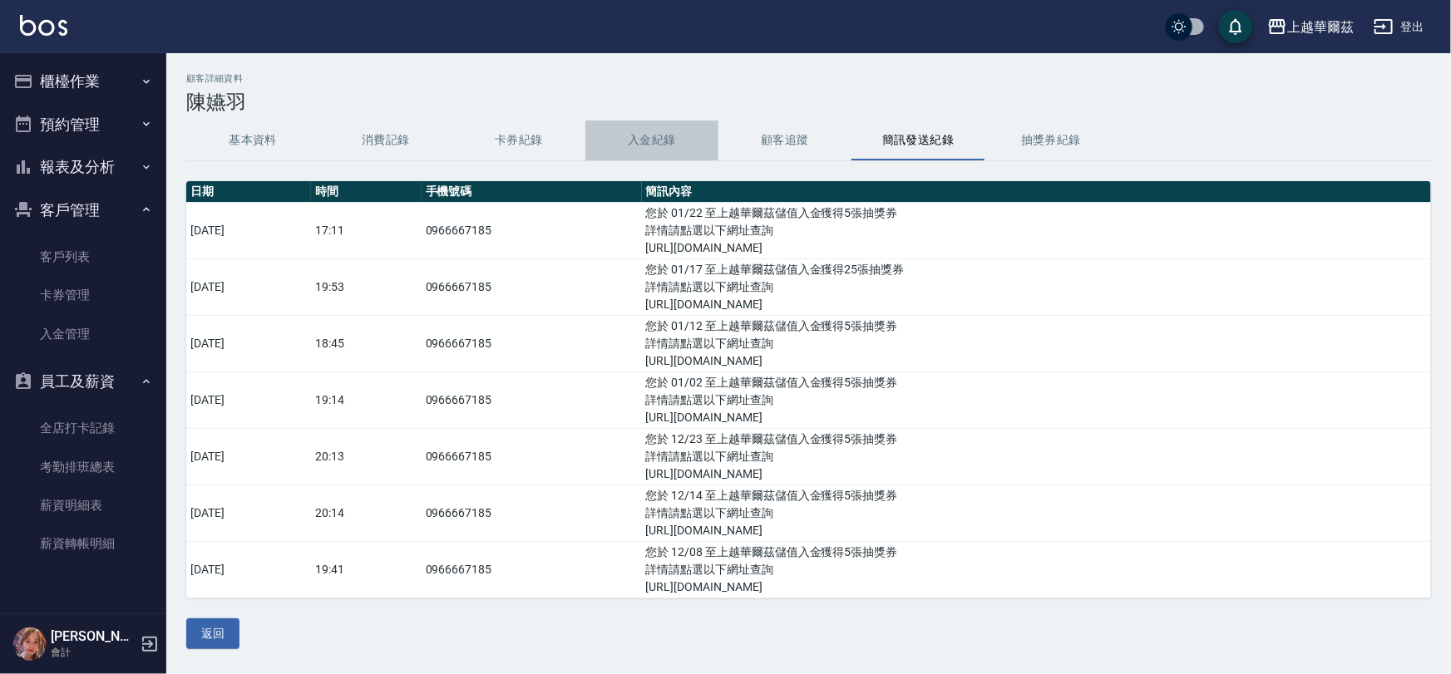
click at [643, 127] on button "入金紀錄" at bounding box center [651, 141] width 133 height 40
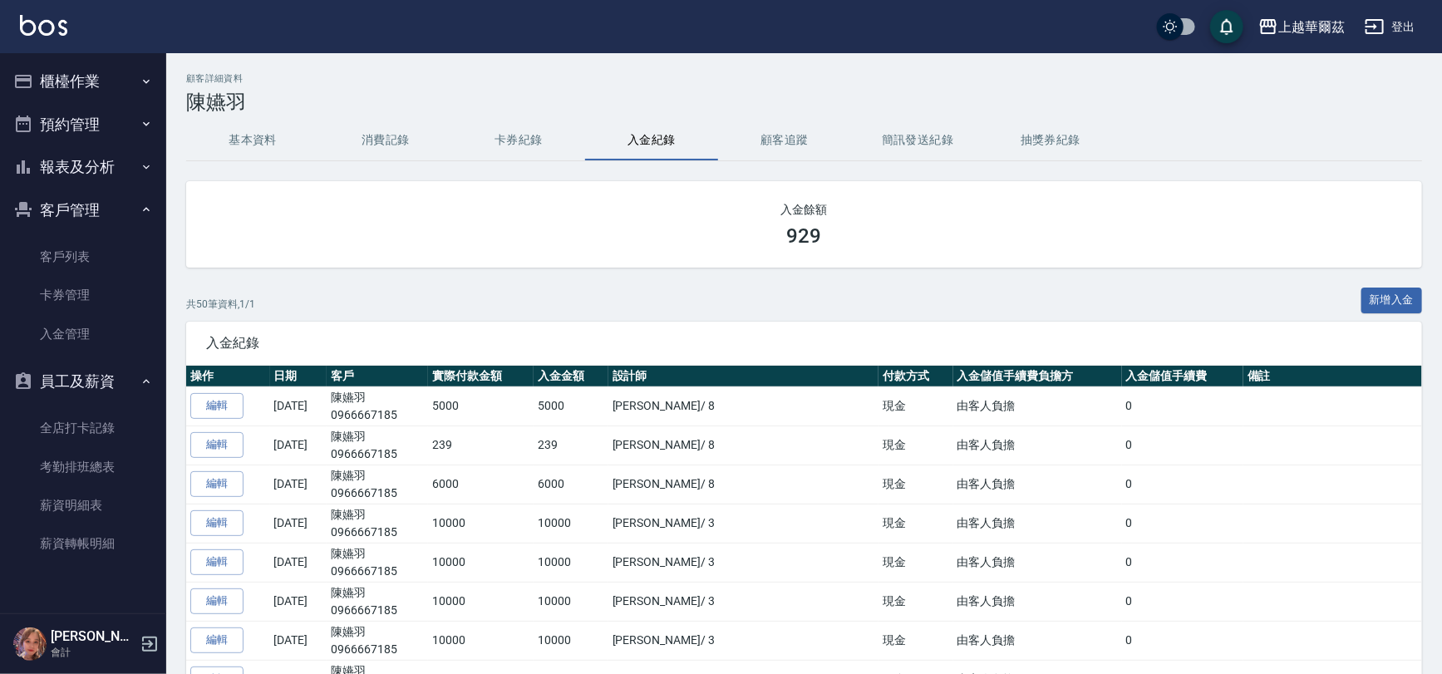
click at [292, 141] on button "基本資料" at bounding box center [252, 141] width 133 height 40
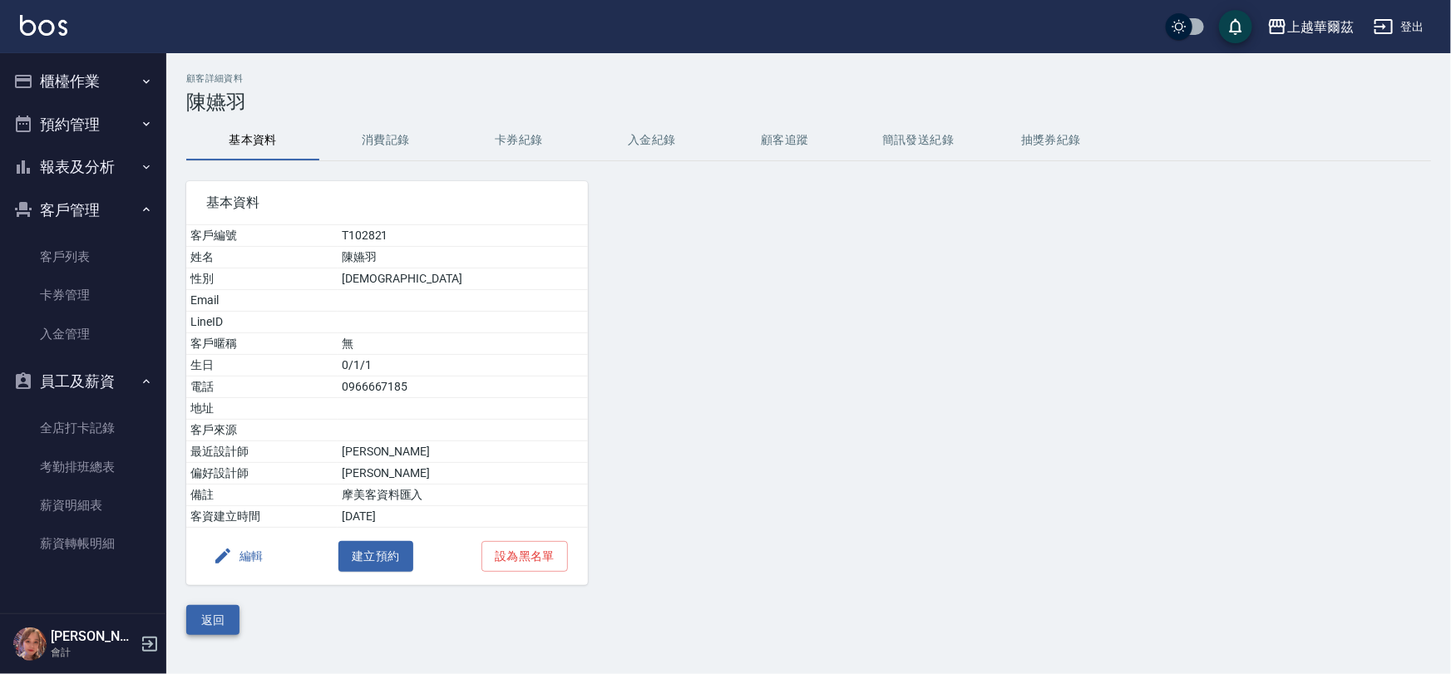
click at [196, 626] on button "返回" at bounding box center [212, 620] width 53 height 31
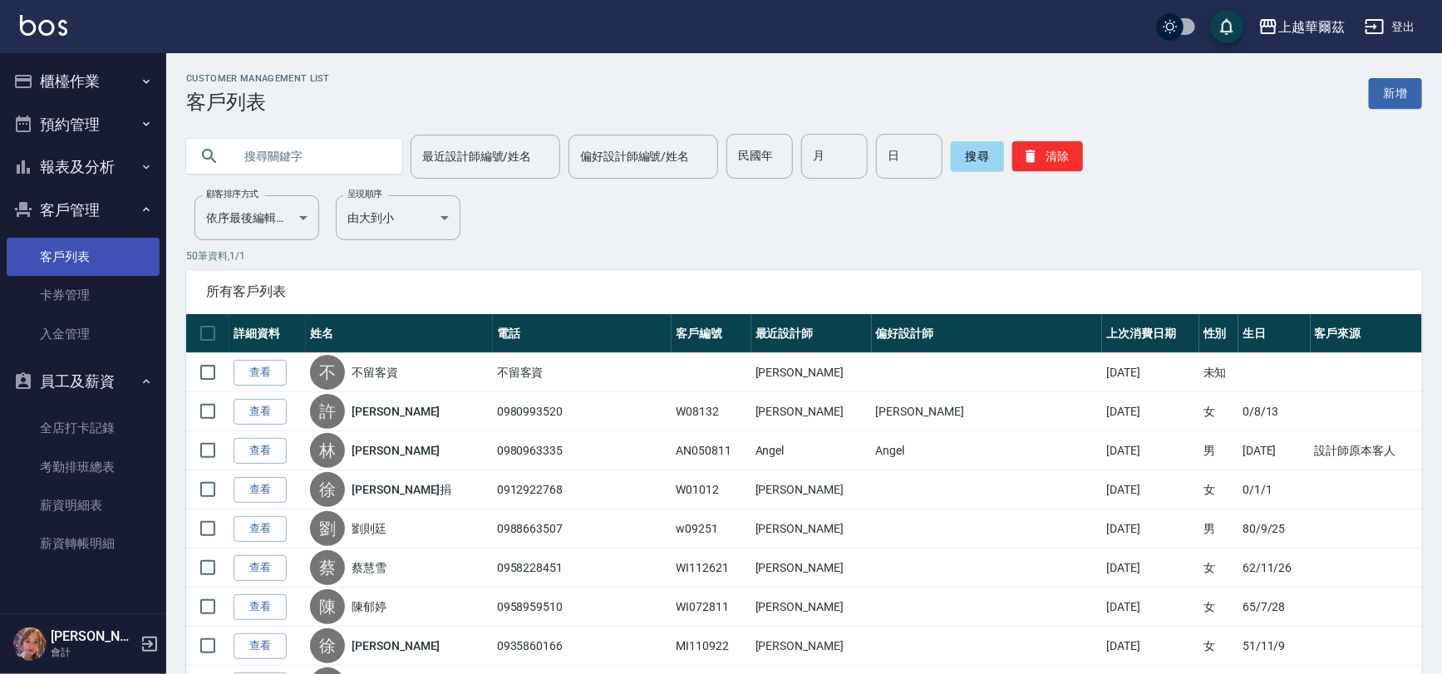
click at [120, 254] on link "客戶列表" at bounding box center [83, 257] width 153 height 38
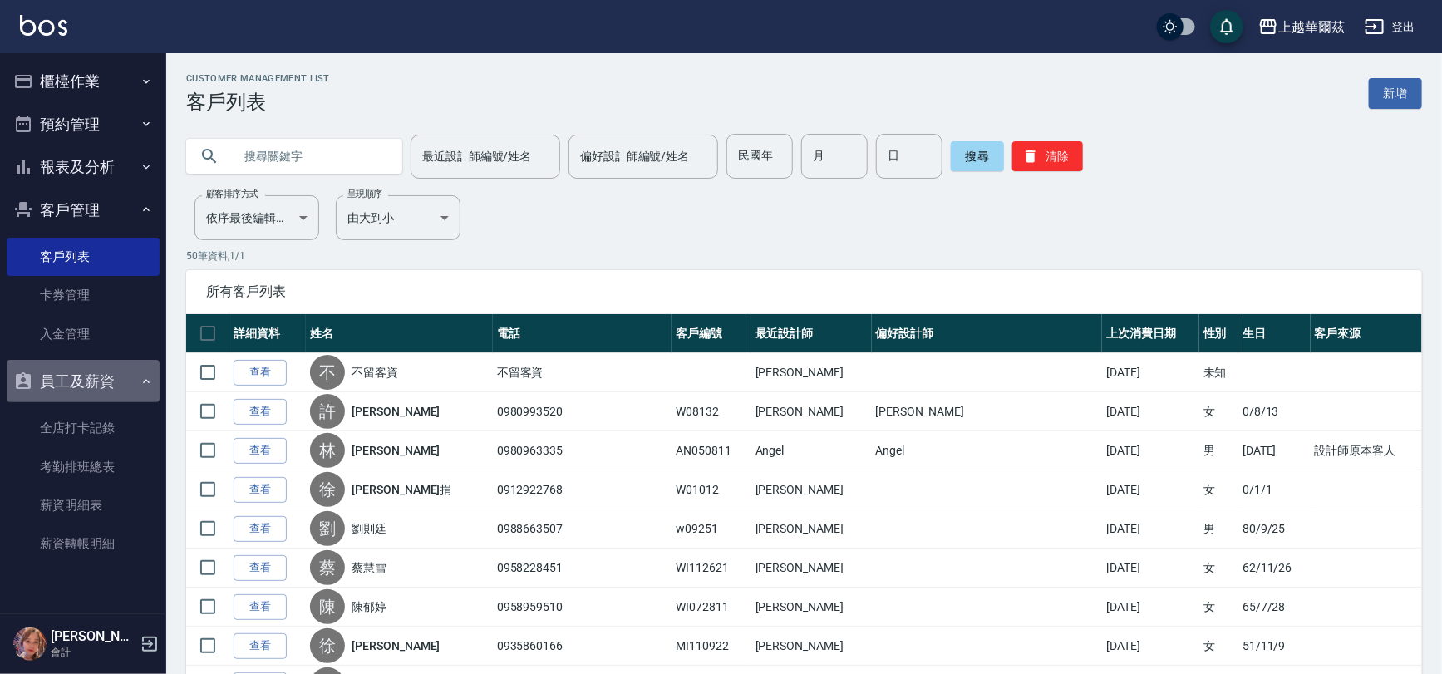
click at [135, 381] on button "員工及薪資" at bounding box center [83, 381] width 153 height 43
click at [131, 200] on button "客戶管理" at bounding box center [83, 210] width 153 height 43
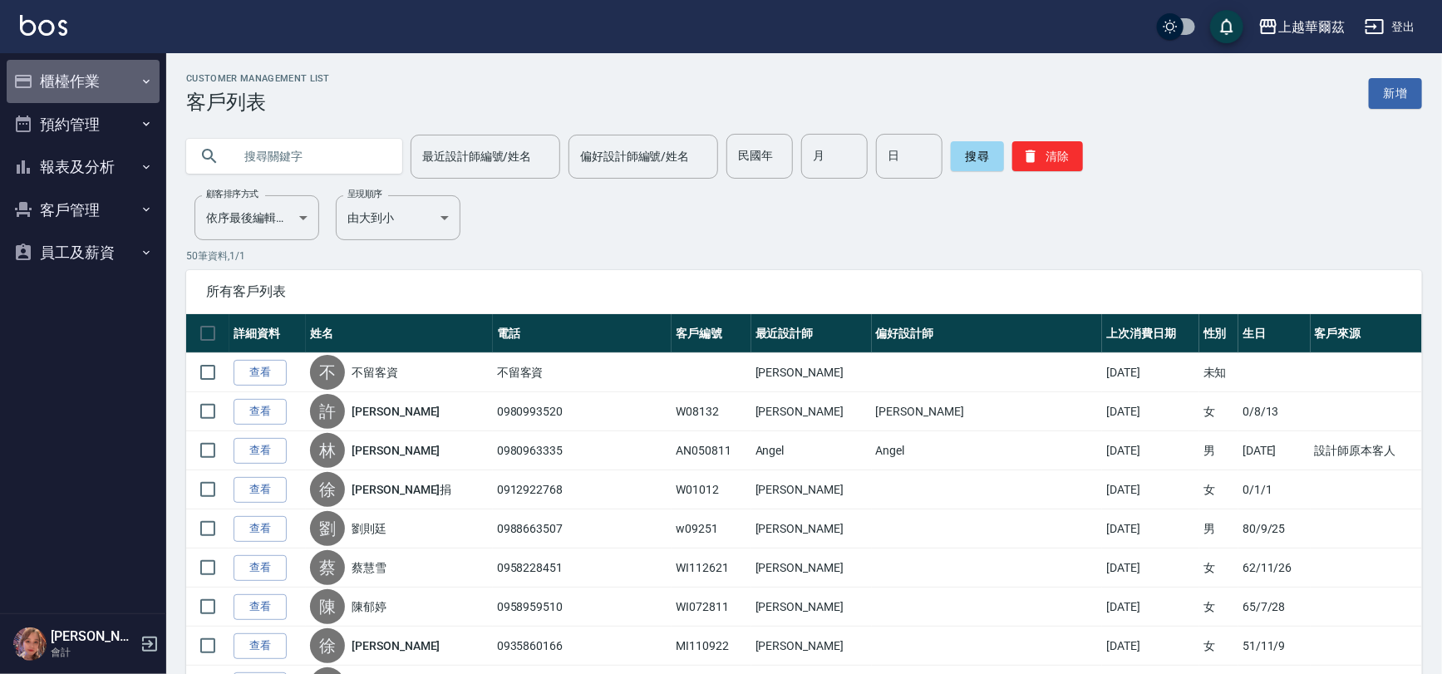
click at [130, 84] on button "櫃檯作業" at bounding box center [83, 81] width 153 height 43
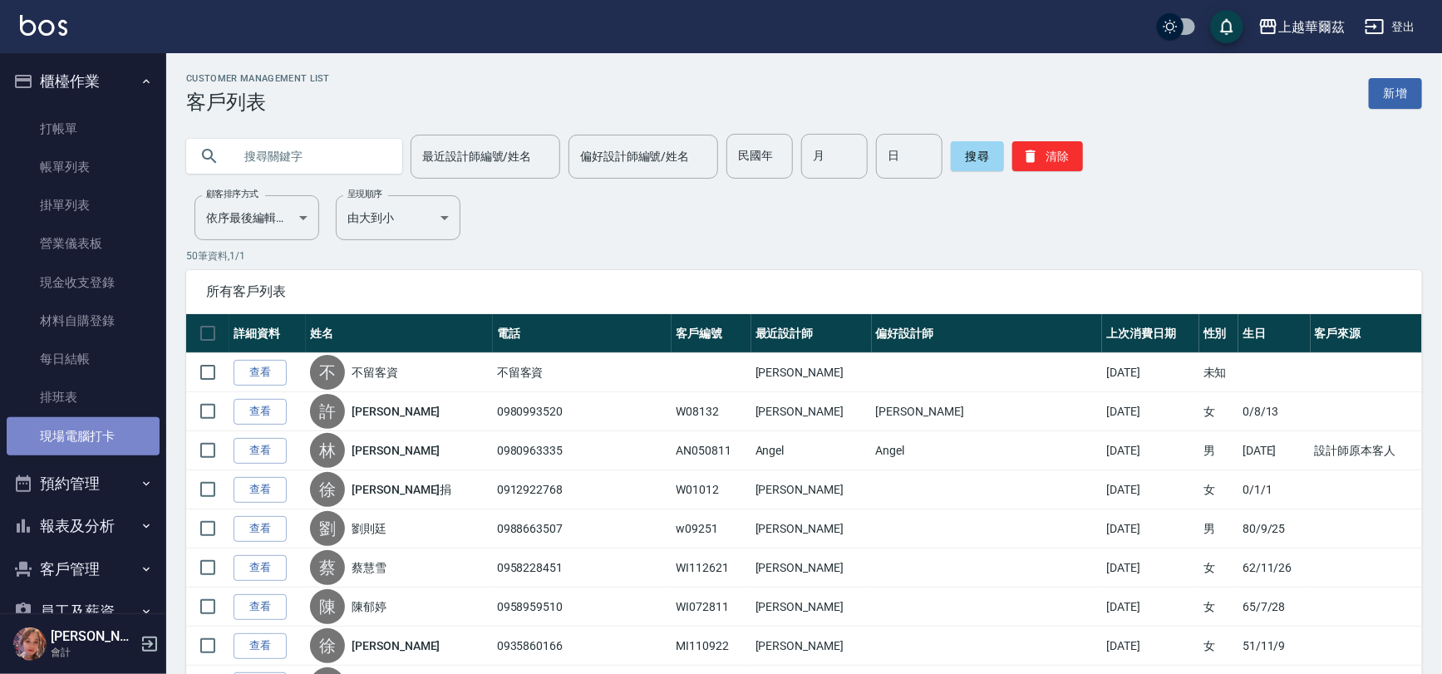
click at [86, 424] on link "現場電腦打卡" at bounding box center [83, 436] width 153 height 38
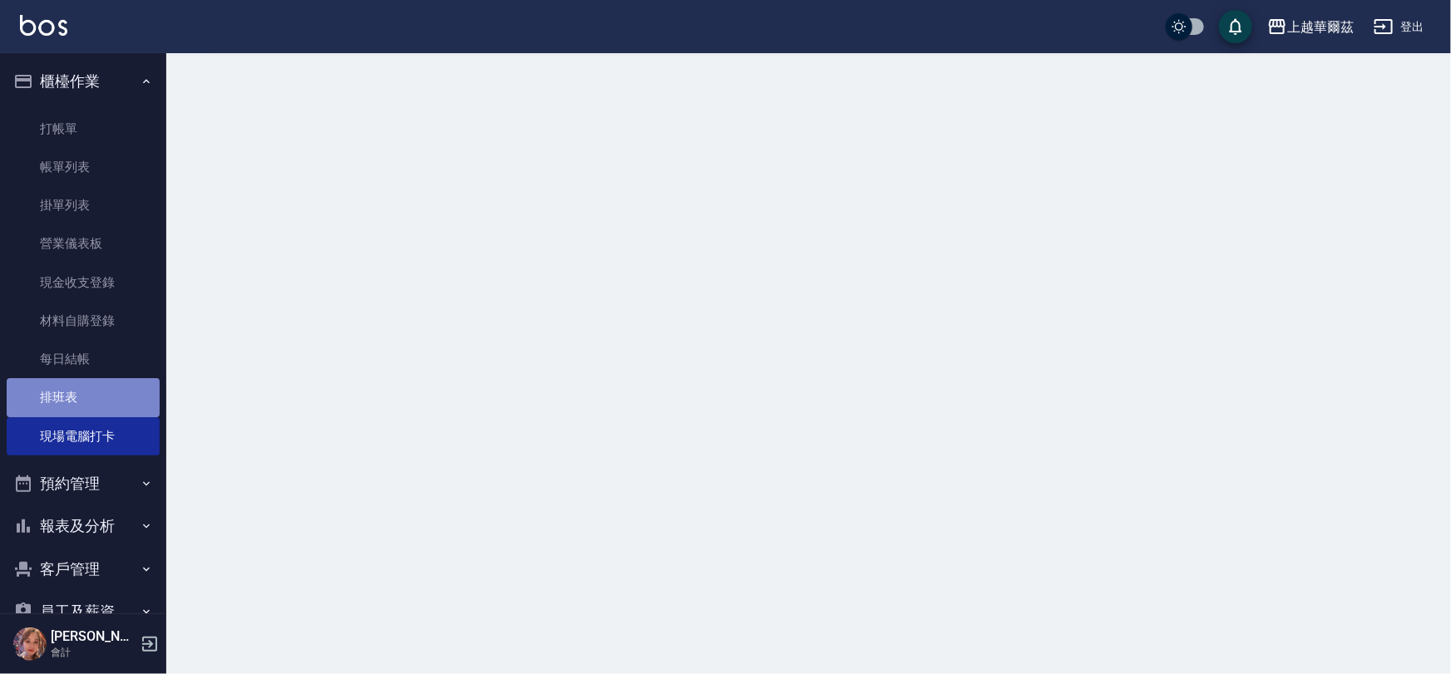
click at [93, 403] on link "排班表" at bounding box center [83, 397] width 153 height 38
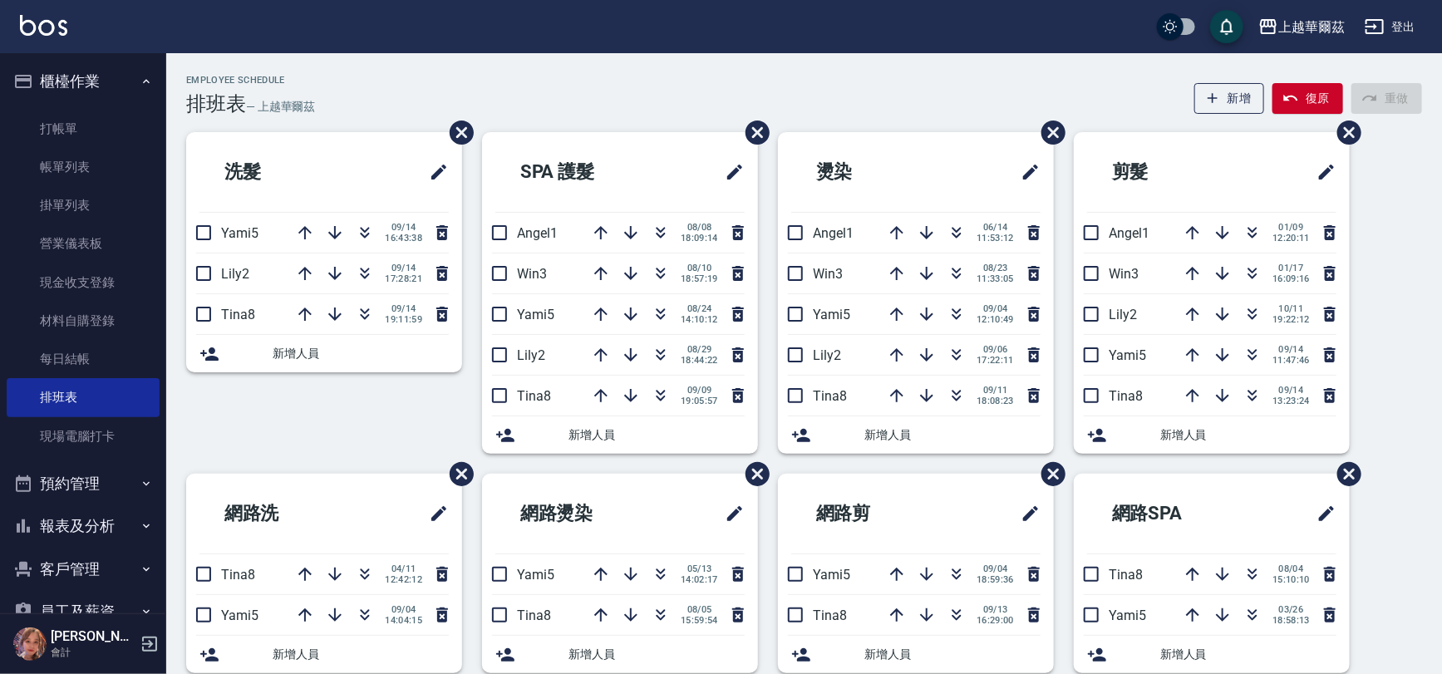
click at [140, 84] on icon "button" at bounding box center [146, 81] width 13 height 13
